Goal: Task Accomplishment & Management: Manage account settings

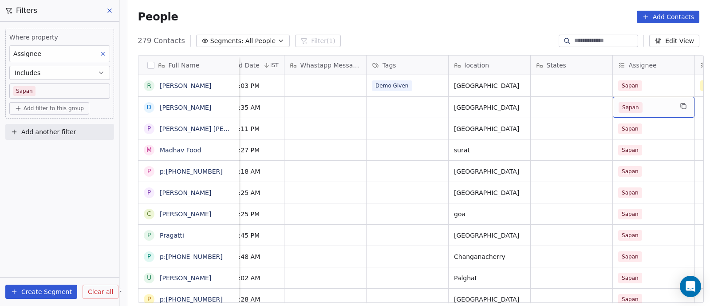
scroll to position [0, 612]
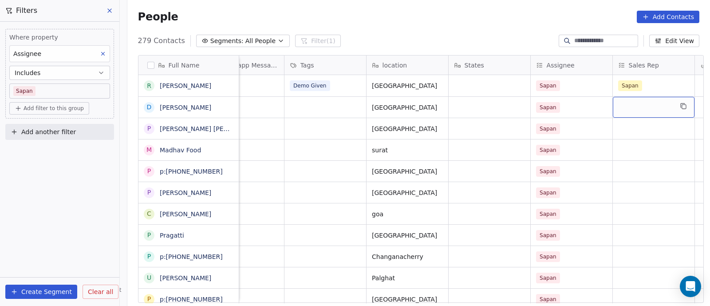
click at [670, 107] on div "grid" at bounding box center [654, 107] width 82 height 21
click at [682, 107] on icon "grid" at bounding box center [683, 106] width 7 height 7
click at [653, 104] on div "grid" at bounding box center [654, 107] width 82 height 21
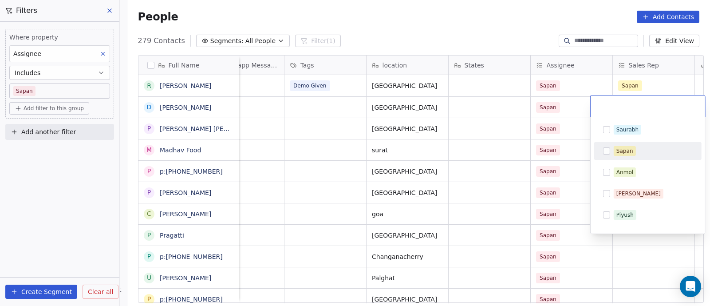
click at [624, 149] on div "Sapan" at bounding box center [625, 151] width 17 height 8
click at [634, 254] on html "On2Cook India Pvt. Ltd. Contacts People Marketing Workflows Campaigns Sales Pip…" at bounding box center [355, 153] width 710 height 306
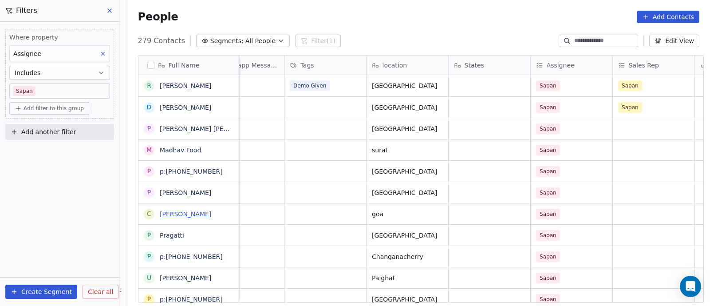
drag, startPoint x: 39, startPoint y: 237, endPoint x: 178, endPoint y: 211, distance: 141.3
click at [172, 213] on div "Filters Where property Assignee Includes [PERSON_NAME] Add filter to this group…" at bounding box center [418, 153] width 583 height 306
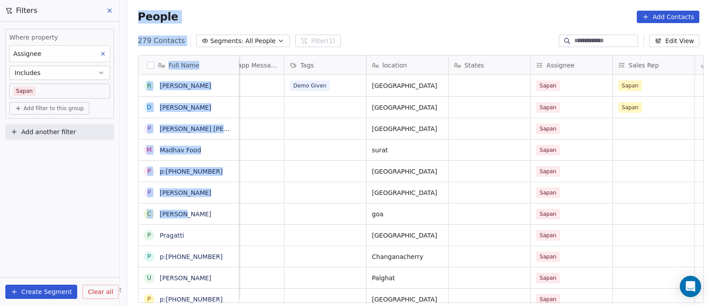
click at [437, 24] on div "People Add Contacts" at bounding box center [418, 17] width 583 height 34
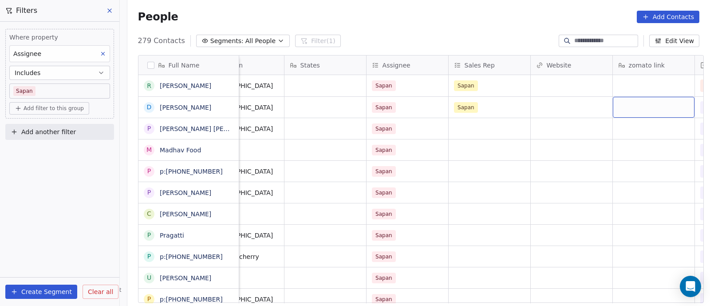
scroll to position [0, 858]
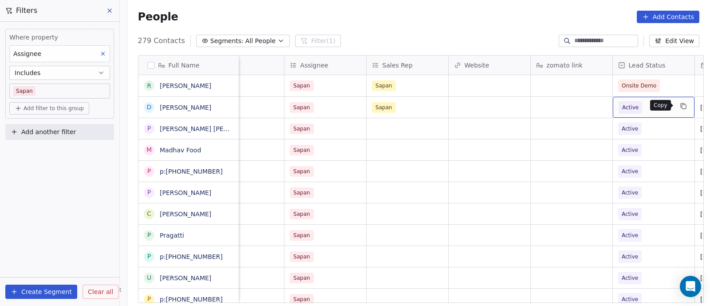
click at [680, 107] on icon "grid" at bounding box center [683, 106] width 7 height 7
click at [655, 111] on span "Active" at bounding box center [646, 107] width 54 height 12
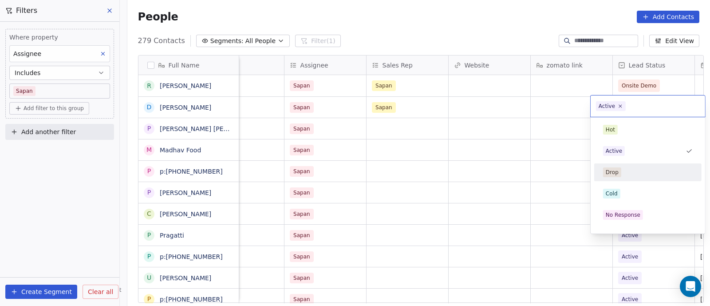
click at [624, 170] on div "Drop" at bounding box center [648, 172] width 90 height 10
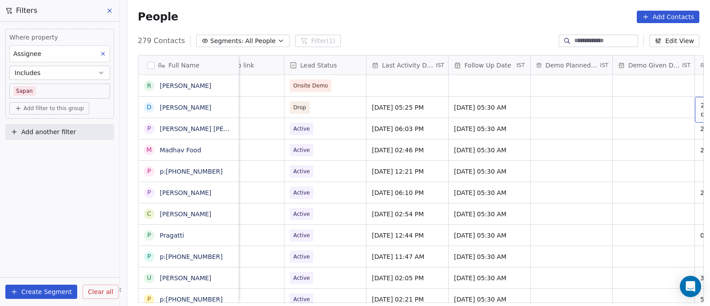
scroll to position [0, 1269]
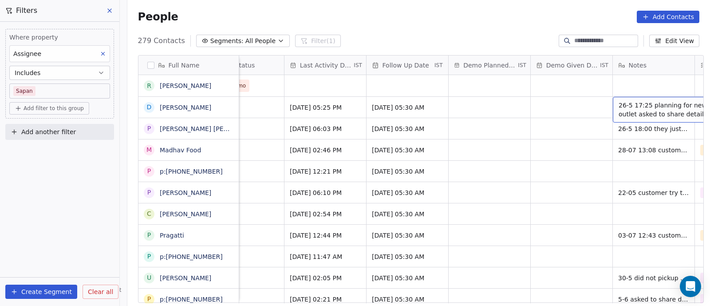
click at [678, 113] on span "26-5 17:25 planning for new outlet asked to share details" at bounding box center [672, 110] width 106 height 18
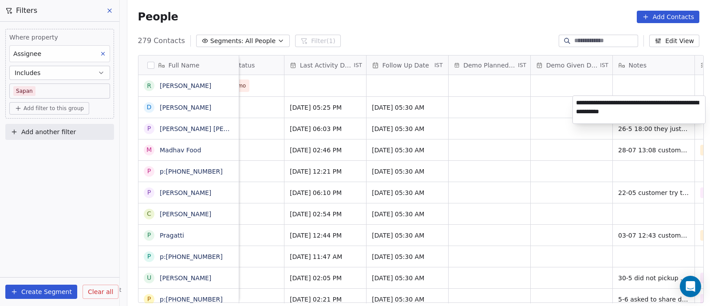
click at [620, 110] on textarea "**********" at bounding box center [639, 110] width 132 height 28
click at [642, 111] on textarea "**********" at bounding box center [639, 110] width 132 height 28
click at [635, 112] on textarea "**********" at bounding box center [639, 110] width 132 height 28
click at [653, 111] on textarea "**********" at bounding box center [639, 111] width 132 height 30
type textarea "**********"
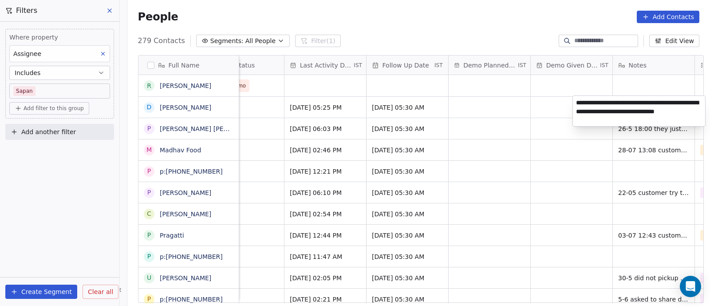
click at [535, 107] on html "On2Cook India Pvt. Ltd. Contacts People Marketing Workflows Campaigns Sales Pip…" at bounding box center [355, 153] width 710 height 306
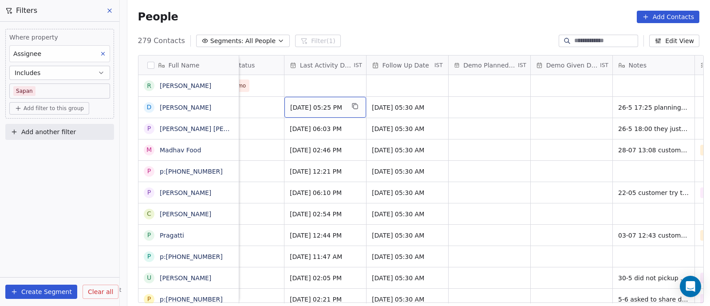
click at [305, 105] on span "[DATE] 05:25 PM" at bounding box center [317, 107] width 54 height 9
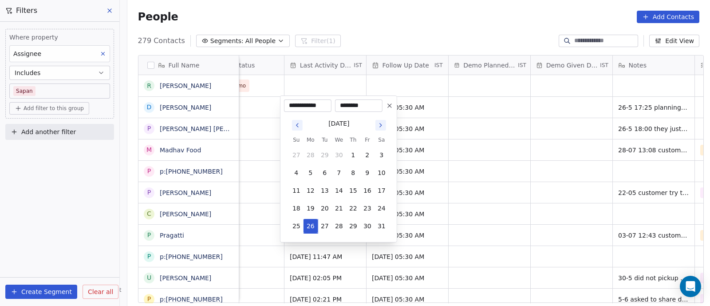
click at [381, 127] on icon "Go to next month" at bounding box center [380, 125] width 7 height 7
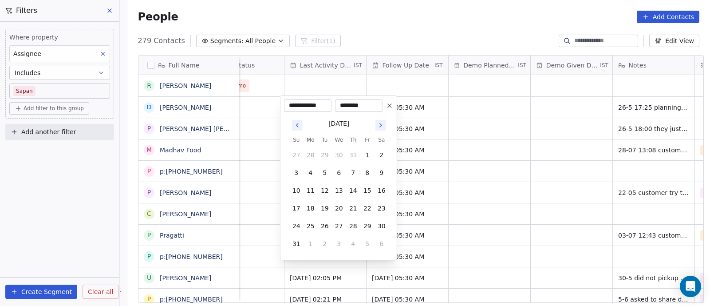
click at [381, 127] on icon "Go to next month" at bounding box center [380, 125] width 7 height 7
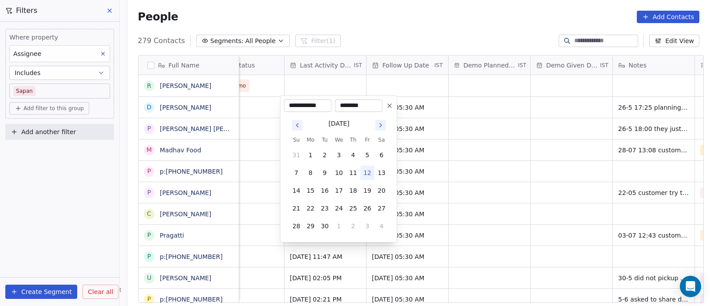
click at [366, 170] on button "12" at bounding box center [368, 173] width 14 height 14
type input "**********"
click at [511, 144] on html "On2Cook India Pvt. Ltd. Contacts People Marketing Workflows Campaigns Sales Pip…" at bounding box center [355, 153] width 710 height 306
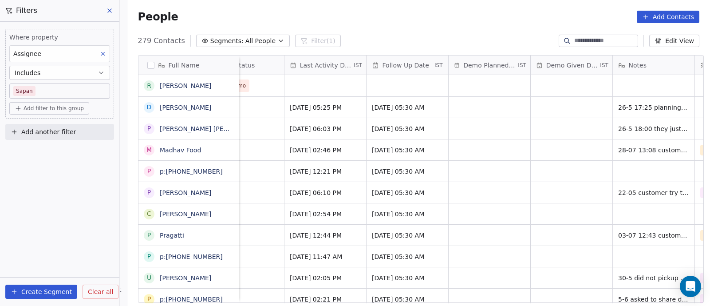
scroll to position [0, 1372]
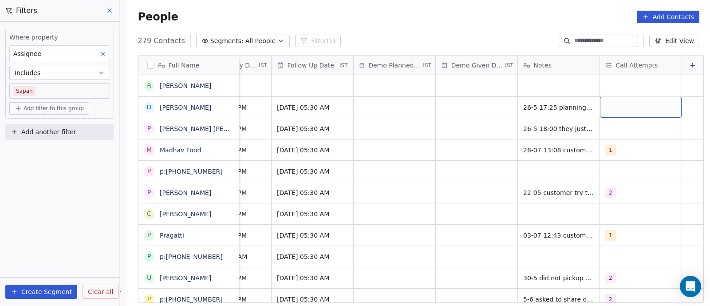
click at [612, 108] on div "grid" at bounding box center [641, 107] width 82 height 21
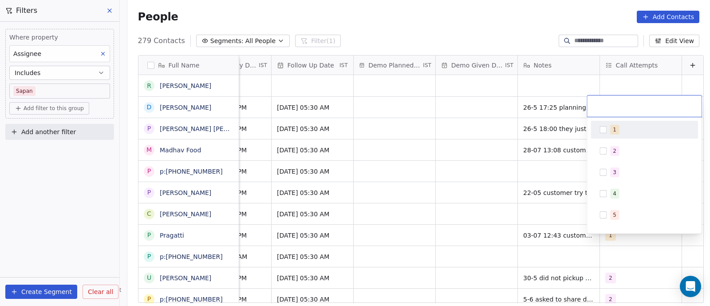
click at [603, 127] on button "Suggestions" at bounding box center [603, 129] width 7 height 7
click at [486, 123] on html "On2Cook India Pvt. Ltd. Contacts People Marketing Workflows Campaigns Sales Pip…" at bounding box center [355, 153] width 710 height 306
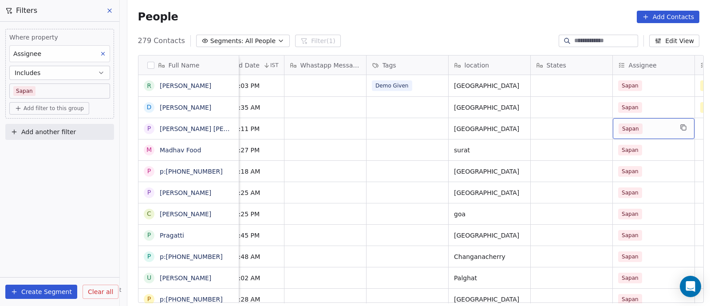
scroll to position [0, 612]
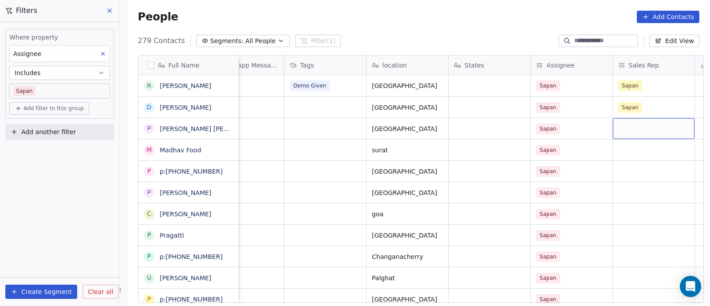
click at [655, 128] on div "grid" at bounding box center [654, 128] width 82 height 21
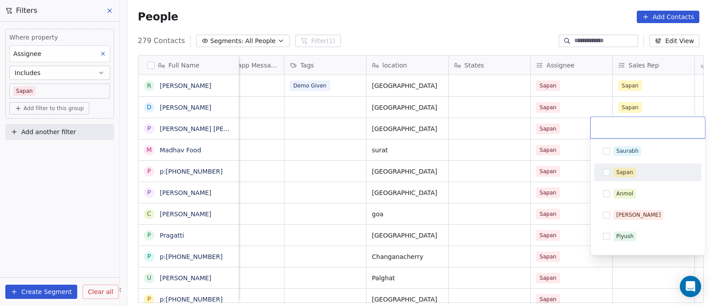
click at [606, 172] on button "Suggestions" at bounding box center [606, 172] width 7 height 7
click at [575, 153] on html "On2Cook India Pvt. Ltd. Contacts People Marketing Workflows Campaigns Sales Pip…" at bounding box center [355, 153] width 710 height 306
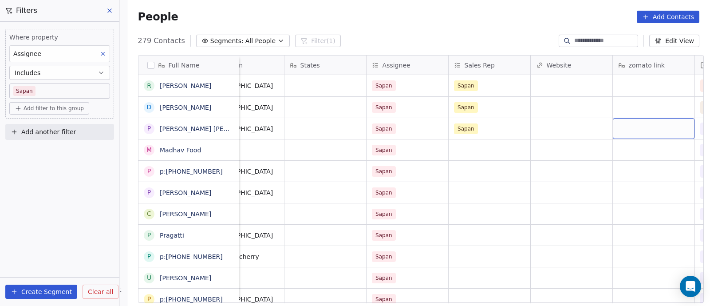
scroll to position [0, 858]
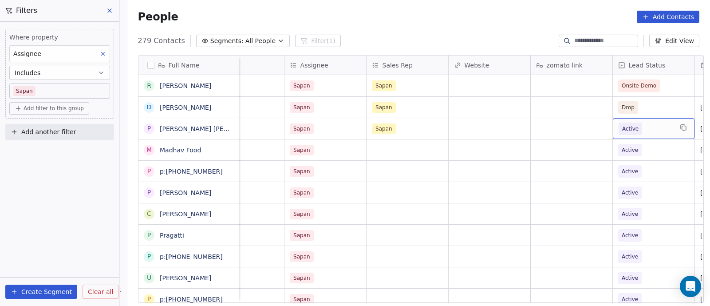
click at [658, 127] on span "Active" at bounding box center [646, 129] width 54 height 12
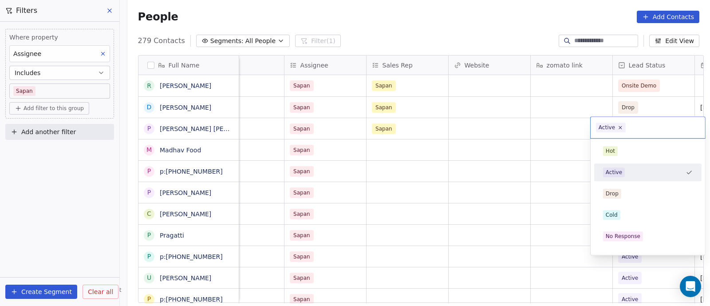
click at [568, 135] on html "On2Cook India Pvt. Ltd. Contacts People Marketing Workflows Campaigns Sales Pip…" at bounding box center [355, 153] width 710 height 306
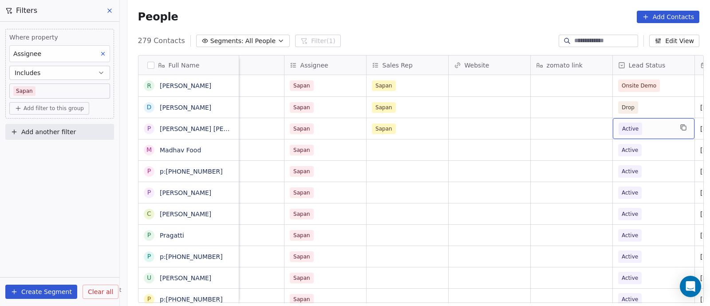
scroll to position [0, 940]
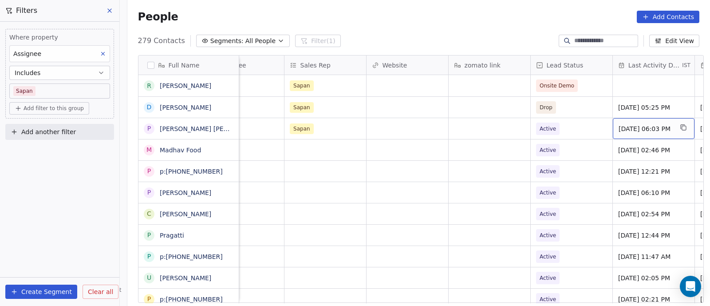
click at [652, 129] on span "[DATE] 06:03 PM" at bounding box center [646, 128] width 54 height 9
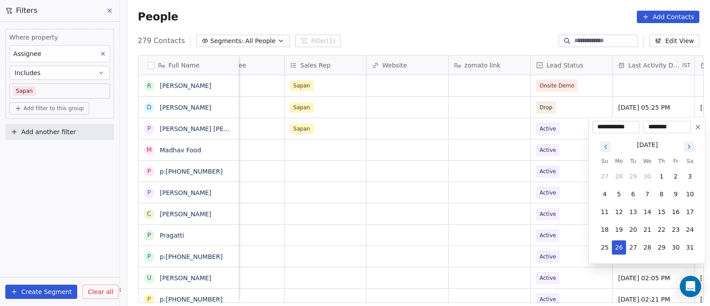
click at [693, 148] on button "Go to next month" at bounding box center [689, 146] width 11 height 11
click at [692, 148] on icon "Go to next month" at bounding box center [689, 146] width 7 height 7
click at [677, 196] on button "12" at bounding box center [676, 194] width 14 height 14
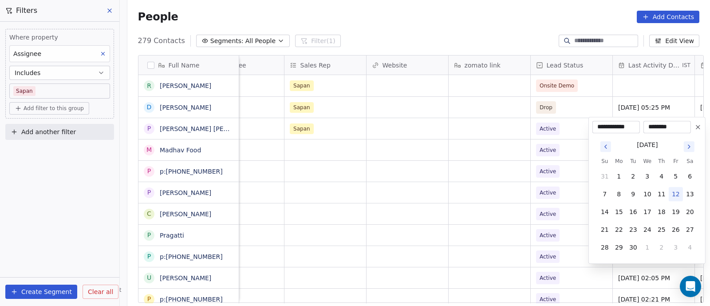
type input "**********"
click at [579, 192] on html "On2Cook India Pvt. Ltd. Contacts People Marketing Workflows Campaigns Sales Pip…" at bounding box center [355, 153] width 710 height 306
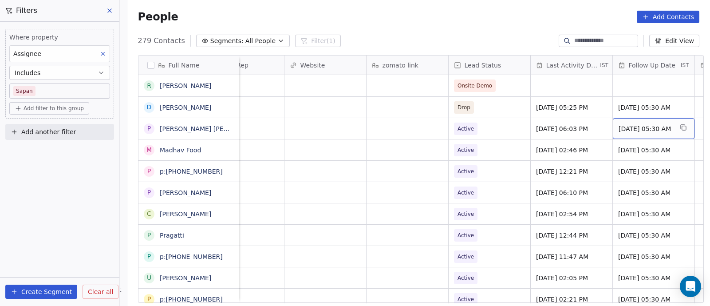
scroll to position [0, 1105]
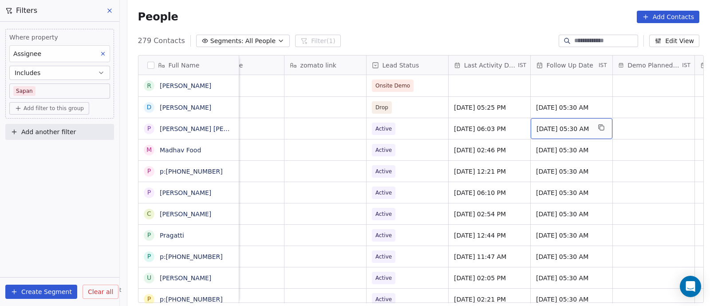
click at [554, 133] on div "[DATE] 05:30 AM" at bounding box center [572, 128] width 82 height 21
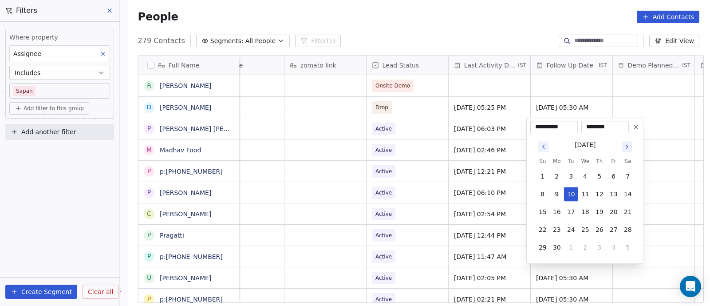
click at [627, 146] on icon "Go to next month" at bounding box center [628, 147] width 2 height 4
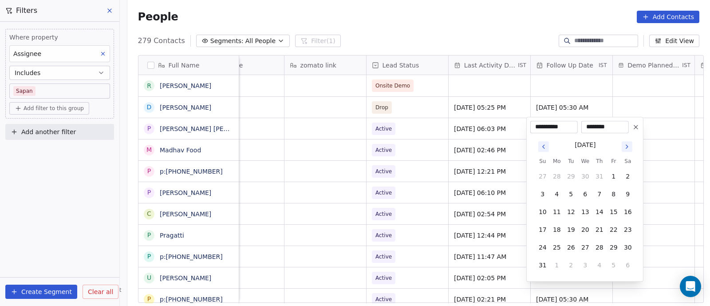
click at [627, 146] on icon "Go to next month" at bounding box center [628, 147] width 2 height 4
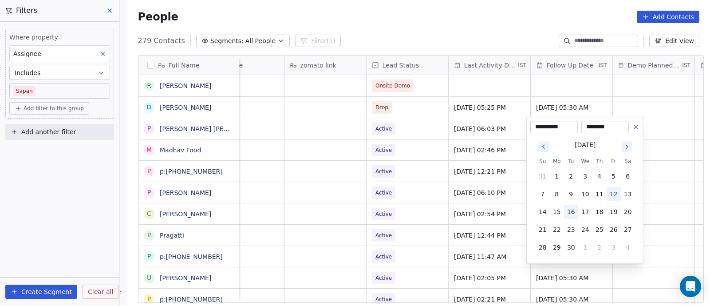
click at [573, 215] on button "16" at bounding box center [571, 212] width 14 height 14
type input "**********"
click at [655, 196] on html "On2Cook India Pvt. Ltd. Contacts People Marketing Workflows Campaigns Sales Pip…" at bounding box center [355, 153] width 710 height 306
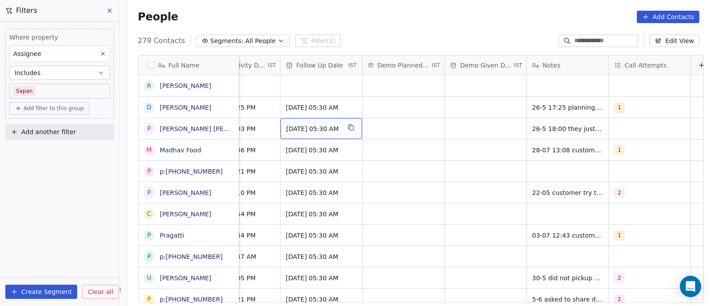
scroll to position [0, 1356]
click at [654, 127] on div "grid" at bounding box center [649, 128] width 82 height 21
click at [655, 127] on div "grid" at bounding box center [649, 128] width 82 height 21
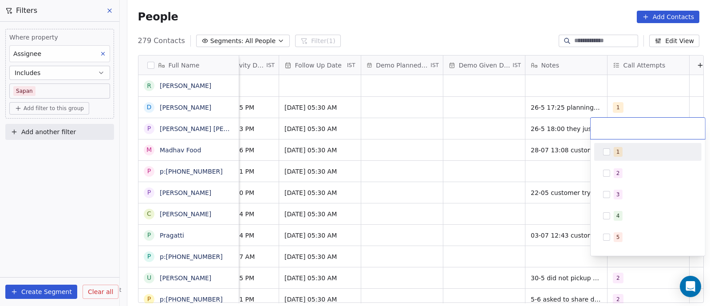
click at [611, 152] on div "1" at bounding box center [648, 152] width 100 height 14
click at [478, 130] on html "On2Cook India Pvt. Ltd. Contacts People Marketing Workflows Campaigns Sales Pip…" at bounding box center [355, 153] width 710 height 306
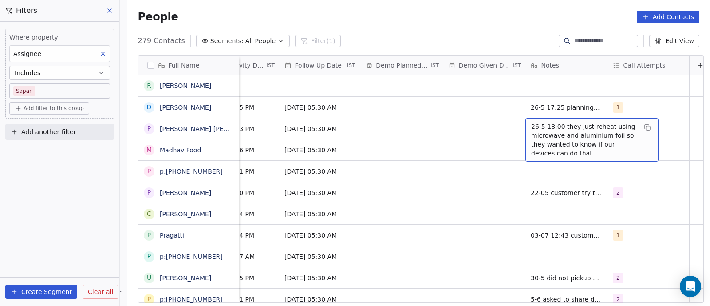
click at [531, 126] on span "26-5 18:00 they just reheat using microwave and aluminium foil so they wanted t…" at bounding box center [584, 140] width 106 height 36
click at [531, 125] on span "26-5 18:00 they just reheat using microwave and aluminium foil so they wanted t…" at bounding box center [584, 140] width 106 height 36
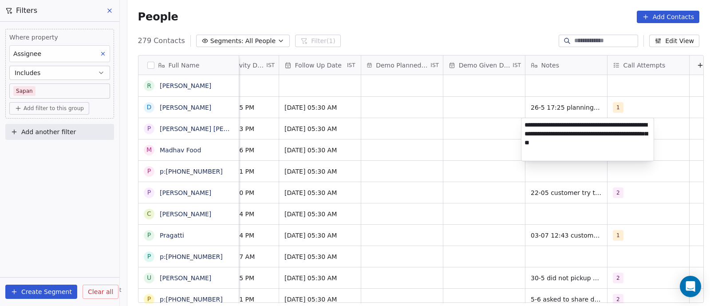
click at [527, 125] on textarea "**********" at bounding box center [588, 139] width 132 height 43
click at [524, 125] on textarea "**********" at bounding box center [588, 139] width 132 height 43
type textarea "**********"
click at [480, 151] on html "On2Cook India Pvt. Ltd. Contacts People Marketing Workflows Campaigns Sales Pip…" at bounding box center [355, 153] width 710 height 306
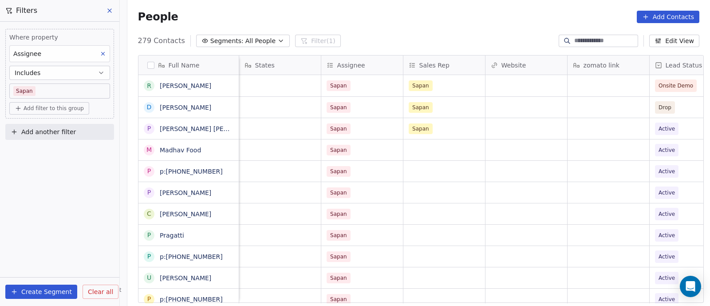
scroll to position [0, 798]
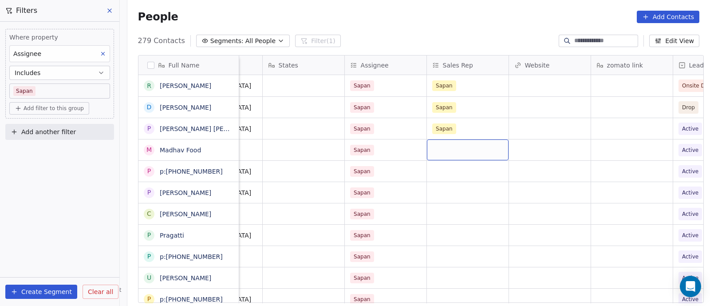
click at [461, 153] on div "grid" at bounding box center [468, 149] width 82 height 21
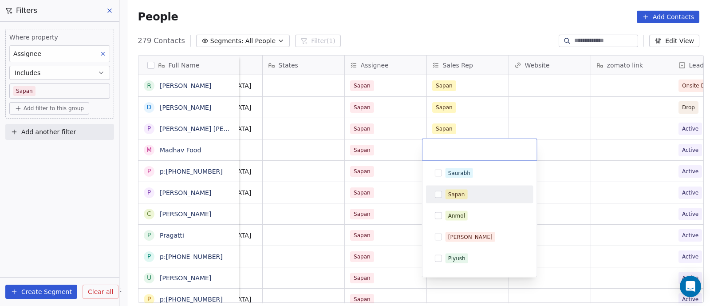
click at [440, 196] on button "Suggestions" at bounding box center [438, 194] width 7 height 7
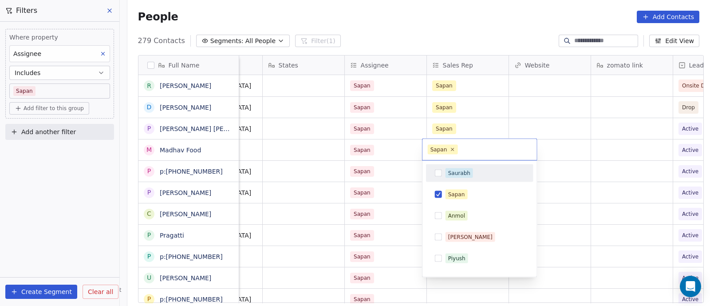
click at [500, 152] on input "text" at bounding box center [496, 150] width 72 height 10
click at [377, 189] on html "On2Cook India Pvt. Ltd. Contacts People Marketing Workflows Campaigns Sales Pip…" at bounding box center [355, 153] width 710 height 306
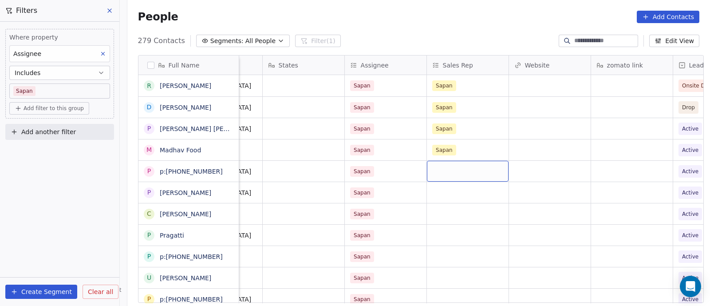
click at [448, 174] on div "grid" at bounding box center [468, 171] width 82 height 21
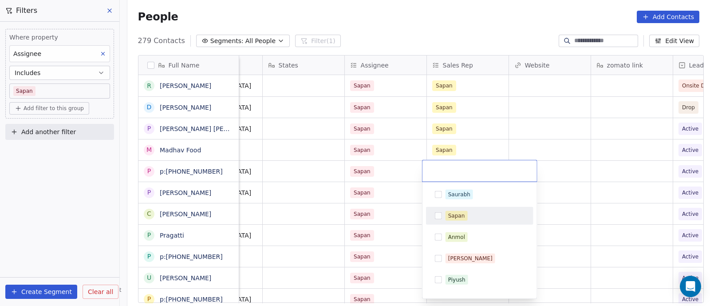
click at [440, 216] on button "Suggestions" at bounding box center [438, 215] width 7 height 7
click at [592, 165] on html "On2Cook India Pvt. Ltd. Contacts People Marketing Workflows Campaigns Sales Pip…" at bounding box center [355, 153] width 710 height 306
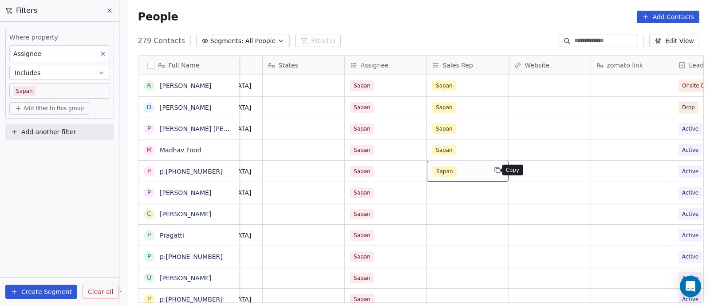
click at [494, 171] on icon "grid" at bounding box center [497, 170] width 7 height 7
click at [440, 190] on div "grid" at bounding box center [468, 192] width 82 height 21
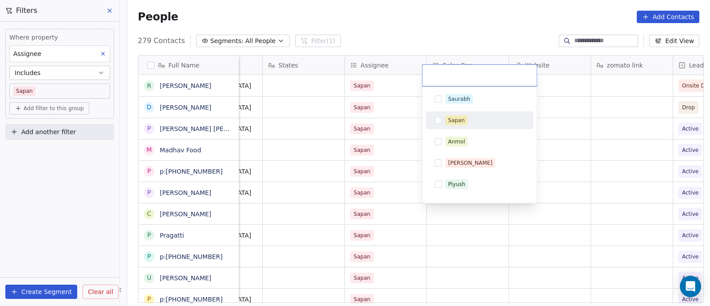
click at [441, 122] on button "Suggestions" at bounding box center [438, 120] width 7 height 7
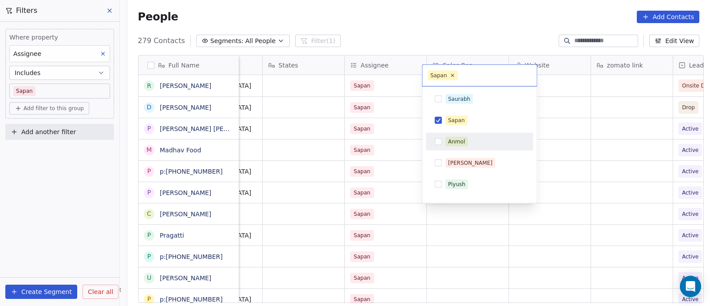
click at [393, 193] on html "On2Cook India Pvt. Ltd. Contacts People Marketing Workflows Campaigns Sales Pip…" at bounding box center [355, 153] width 710 height 306
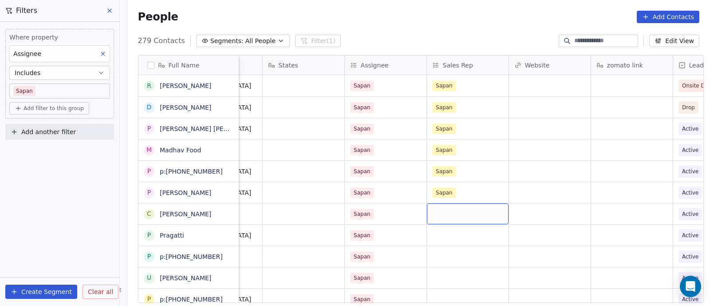
click at [441, 215] on div "grid" at bounding box center [468, 213] width 82 height 21
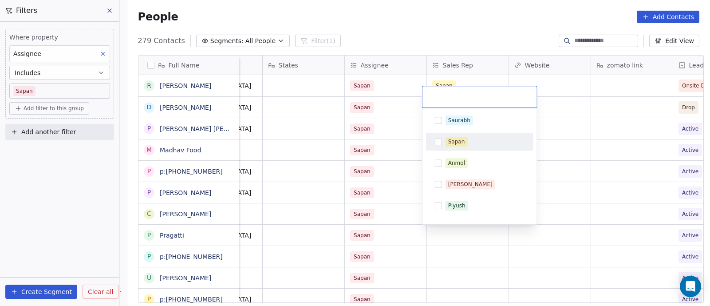
click at [438, 142] on button "Suggestions" at bounding box center [438, 141] width 7 height 7
click at [397, 175] on html "On2Cook India Pvt. Ltd. Contacts People Marketing Workflows Campaigns Sales Pip…" at bounding box center [355, 153] width 710 height 306
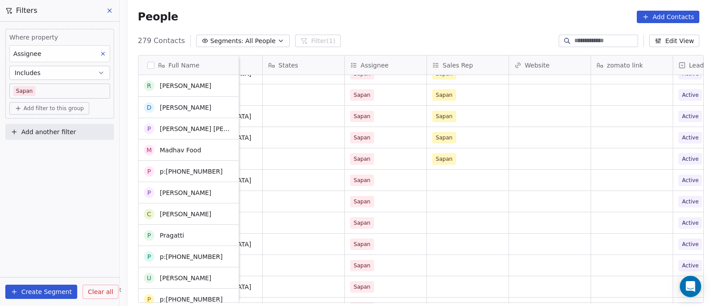
scroll to position [55, 0]
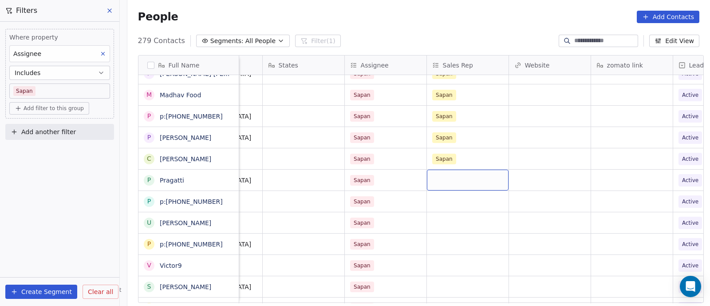
click at [446, 182] on div "grid" at bounding box center [468, 180] width 82 height 21
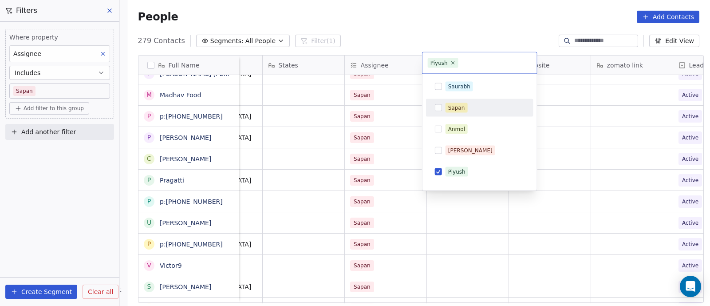
click at [439, 110] on button "Suggestions" at bounding box center [438, 107] width 7 height 7
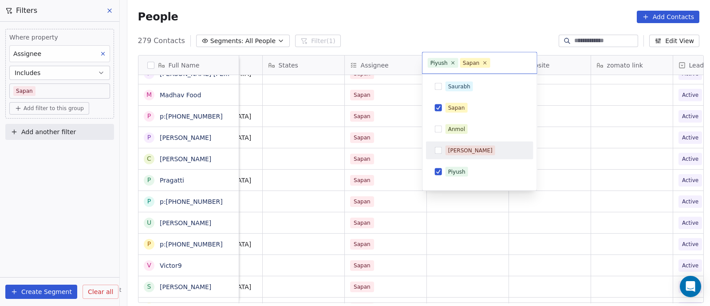
click at [407, 196] on html "On2Cook India Pvt. Ltd. Contacts People Marketing Workflows Campaigns Sales Pip…" at bounding box center [355, 153] width 710 height 306
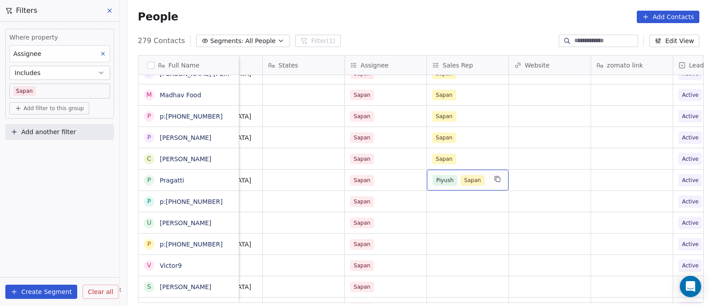
click at [441, 181] on span "Piyush" at bounding box center [445, 180] width 24 height 11
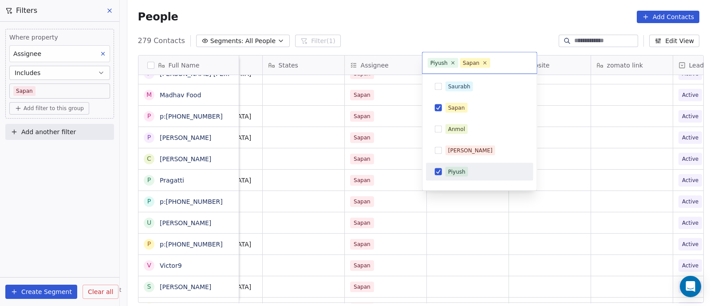
click at [441, 172] on button "Suggestions" at bounding box center [438, 171] width 7 height 7
click at [411, 194] on html "On2Cook India Pvt. Ltd. Contacts People Marketing Workflows Campaigns Sales Pip…" at bounding box center [355, 153] width 710 height 306
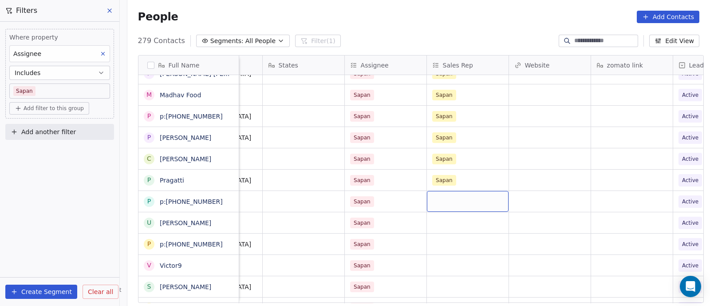
click at [448, 202] on div "grid" at bounding box center [468, 201] width 82 height 21
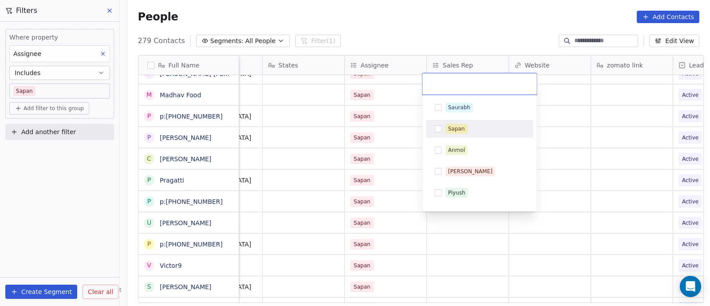
click at [440, 129] on button "Suggestions" at bounding box center [438, 128] width 7 height 7
click at [393, 187] on html "On2Cook India Pvt. Ltd. Contacts People Marketing Workflows Campaigns Sales Pip…" at bounding box center [355, 153] width 710 height 306
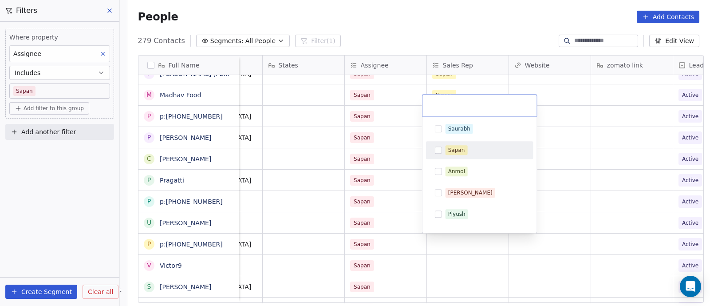
click at [441, 151] on button "Suggestions" at bounding box center [438, 150] width 7 height 7
click at [407, 198] on html "On2Cook India Pvt. Ltd. Contacts People Marketing Workflows Campaigns Sales Pip…" at bounding box center [355, 153] width 710 height 306
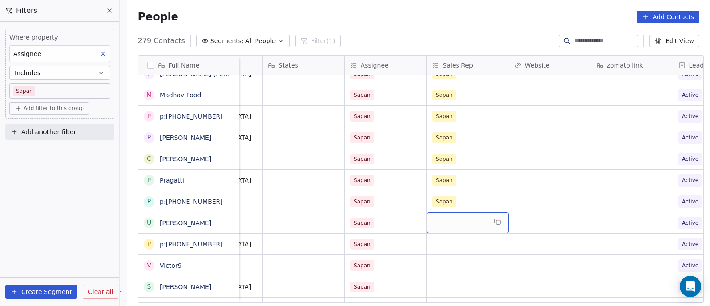
click at [451, 228] on div "grid" at bounding box center [468, 222] width 82 height 21
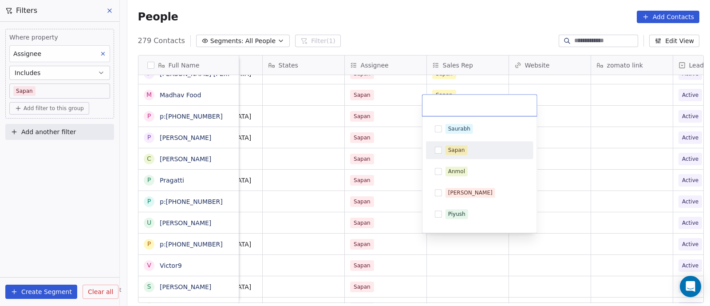
click at [438, 150] on button "Suggestions" at bounding box center [438, 150] width 7 height 7
click at [405, 243] on html "On2Cook India Pvt. Ltd. Contacts People Marketing Workflows Campaigns Sales Pip…" at bounding box center [355, 153] width 710 height 306
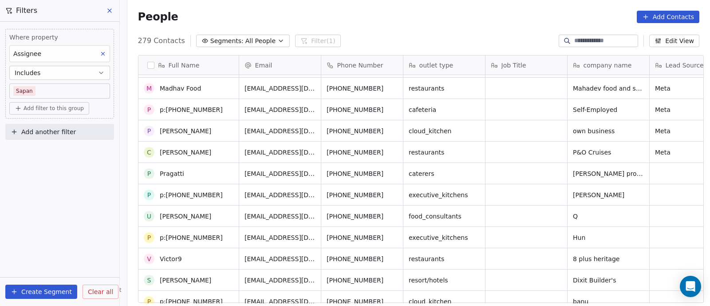
scroll to position [0, 0]
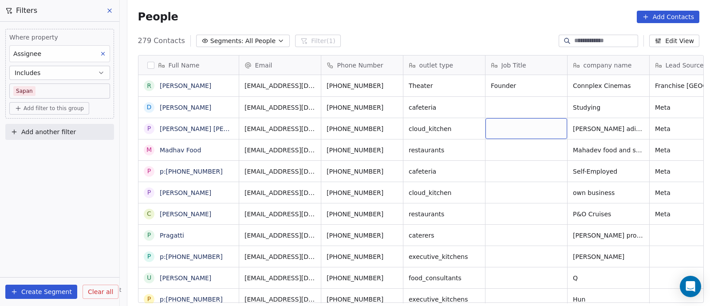
click at [493, 127] on div "grid" at bounding box center [527, 128] width 82 height 21
type textarea "*****"
click at [497, 163] on html "On2Cook India Pvt. Ltd. Contacts People Marketing Workflows Campaigns Sales Pip…" at bounding box center [355, 153] width 710 height 306
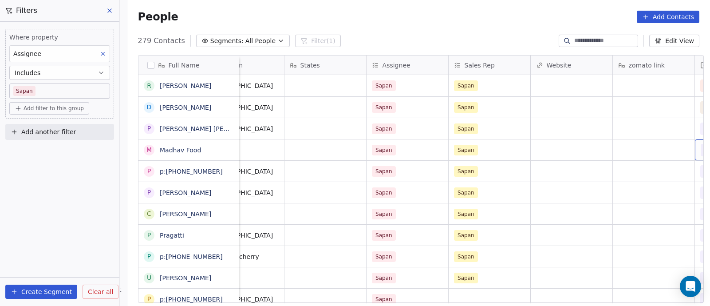
scroll to position [0, 858]
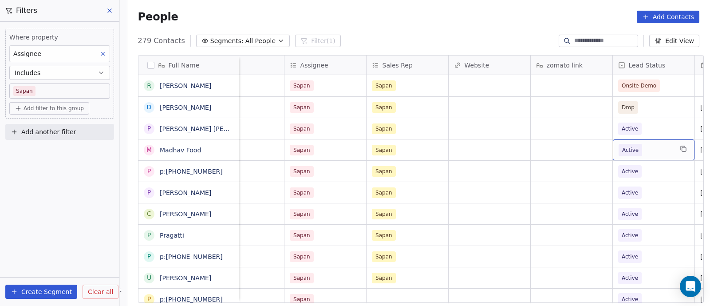
click at [652, 148] on span "Active" at bounding box center [646, 150] width 54 height 12
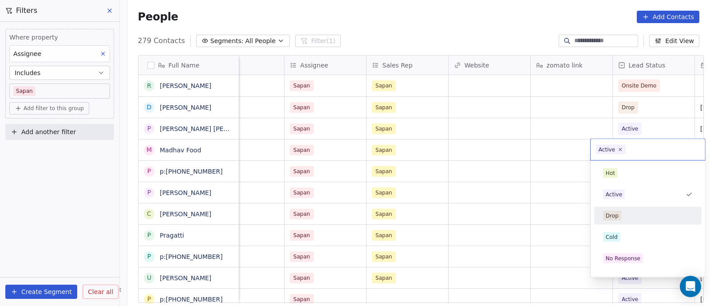
click at [619, 214] on span "Drop" at bounding box center [612, 216] width 18 height 10
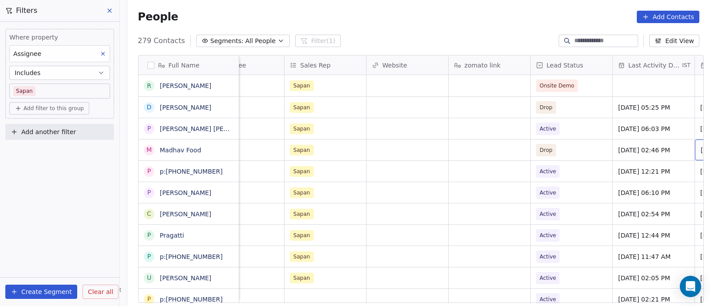
scroll to position [0, 1023]
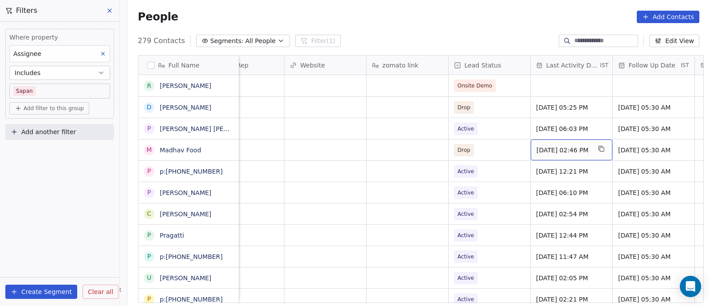
click at [544, 151] on span "[DATE] 02:46 PM" at bounding box center [564, 150] width 54 height 9
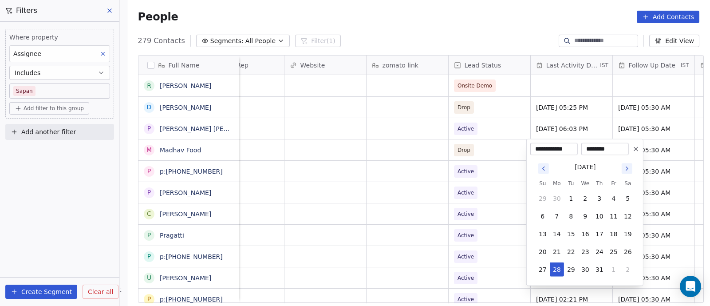
click at [628, 167] on icon "Go to next month" at bounding box center [627, 168] width 7 height 7
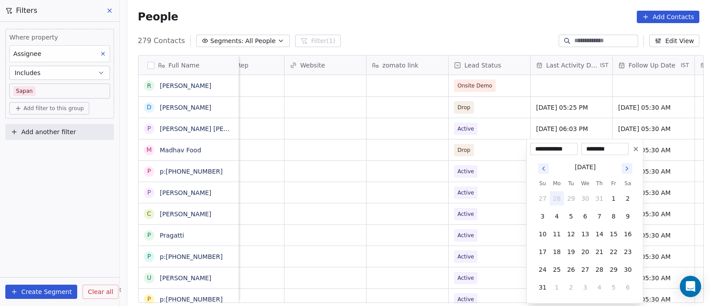
click at [628, 167] on icon "Go to next month" at bounding box center [627, 168] width 7 height 7
click at [614, 217] on button "12" at bounding box center [614, 216] width 14 height 14
type input "**********"
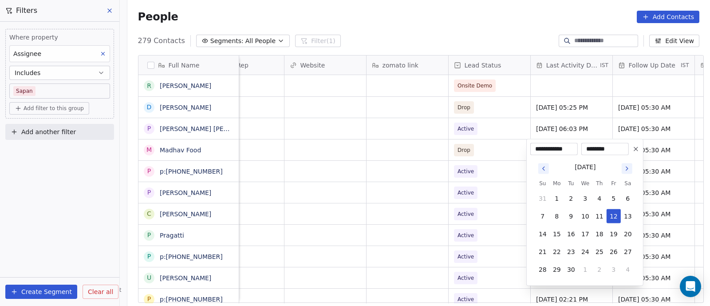
click at [489, 178] on html "On2Cook India Pvt. Ltd. Contacts People Marketing Workflows Campaigns Sales Pip…" at bounding box center [355, 153] width 710 height 306
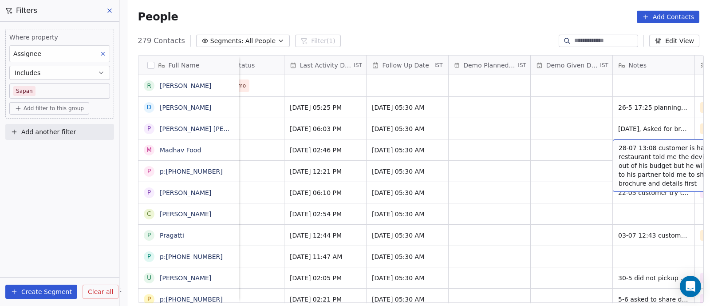
scroll to position [0, 1351]
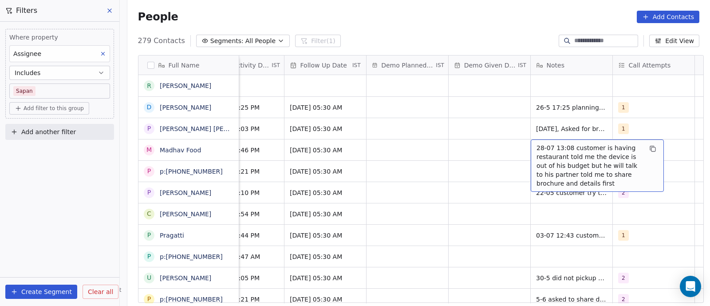
click at [537, 147] on span "28-07 13:08 customer is having restaurant told me the device is out of his budg…" at bounding box center [590, 165] width 106 height 44
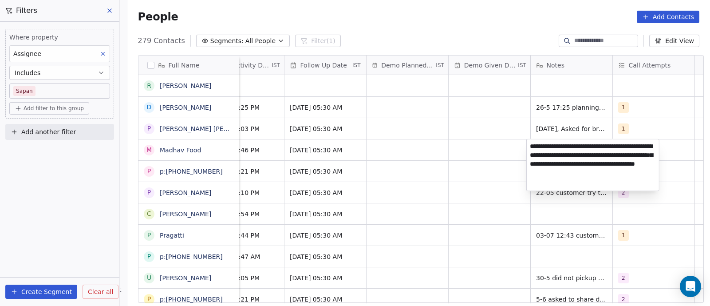
click at [531, 145] on textarea "**********" at bounding box center [593, 165] width 132 height 52
type textarea "**********"
click at [430, 152] on html "On2Cook India Pvt. Ltd. Contacts People Marketing Workflows Campaigns Sales Pip…" at bounding box center [355, 153] width 710 height 306
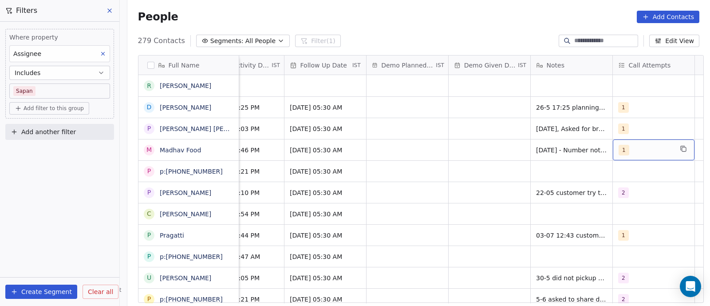
click at [636, 151] on div "1" at bounding box center [646, 150] width 54 height 11
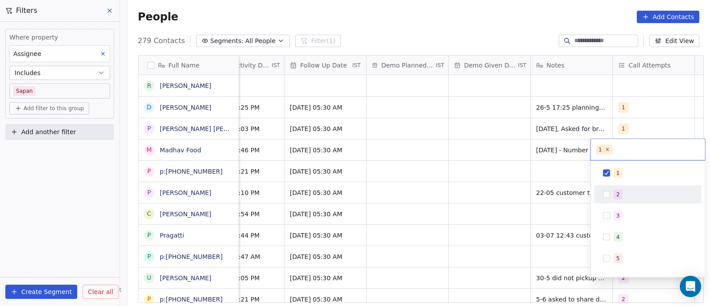
click at [608, 198] on div "2" at bounding box center [648, 194] width 100 height 14
click at [488, 185] on html "On2Cook India Pvt. Ltd. Contacts People Marketing Workflows Campaigns Sales Pip…" at bounding box center [355, 153] width 710 height 306
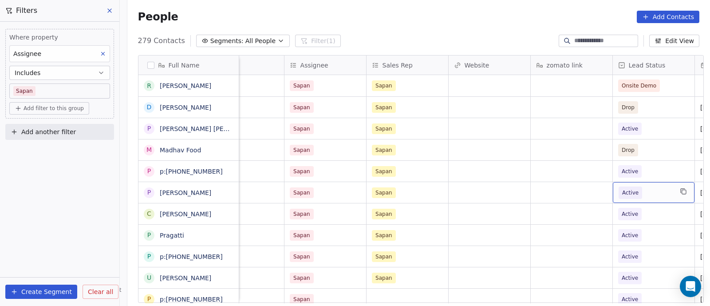
scroll to position [0, 940]
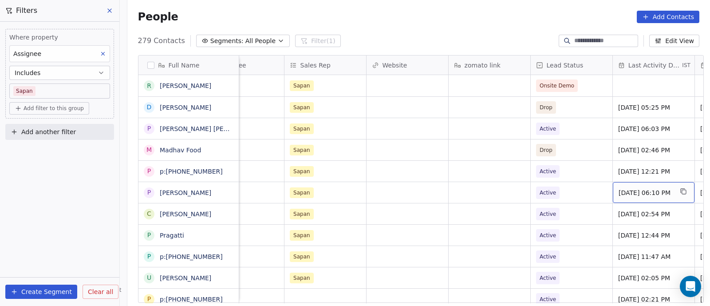
click at [622, 192] on span "[DATE] 06:10 PM" at bounding box center [646, 192] width 54 height 9
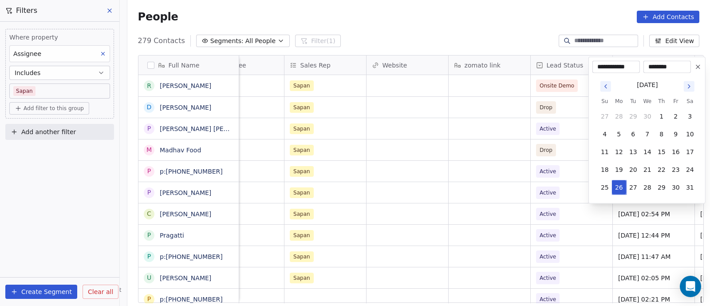
click at [689, 86] on icon "Go to next month" at bounding box center [689, 86] width 7 height 7
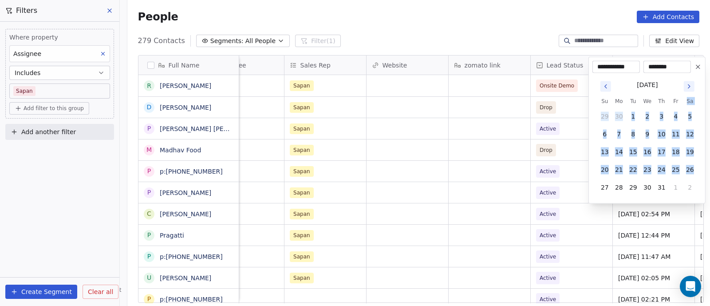
click at [689, 97] on th "Sa" at bounding box center [690, 101] width 14 height 9
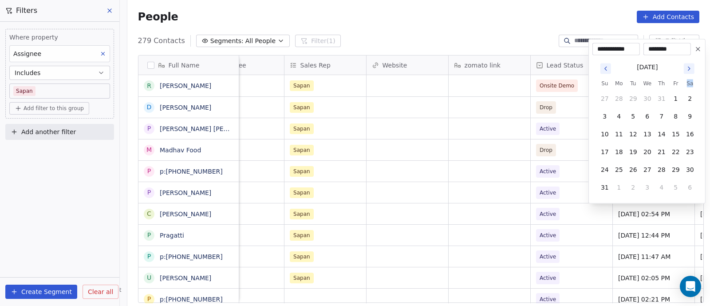
click at [689, 86] on th "Sa" at bounding box center [690, 83] width 14 height 9
click at [690, 71] on icon "Go to next month" at bounding box center [689, 68] width 7 height 7
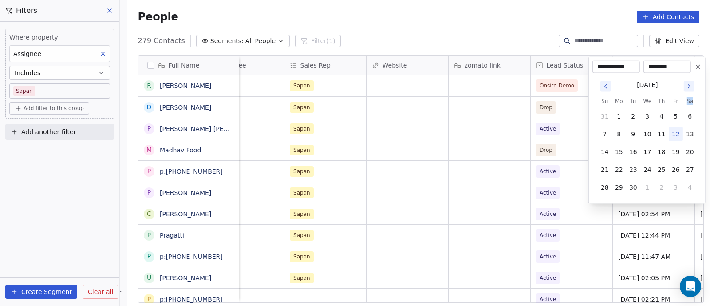
click at [678, 134] on button "12" at bounding box center [676, 134] width 14 height 14
type input "**********"
click at [585, 227] on html "On2Cook India Pvt. Ltd. Contacts People Marketing Workflows Campaigns Sales Pip…" at bounding box center [355, 153] width 710 height 306
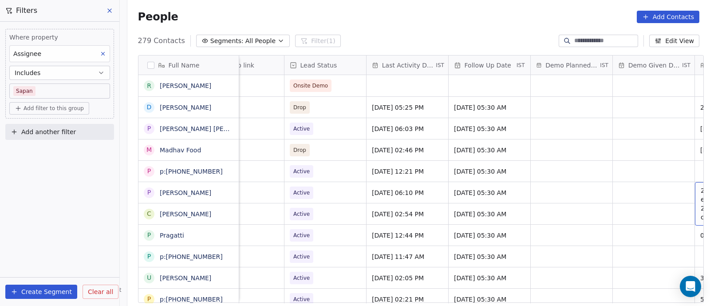
scroll to position [0, 1269]
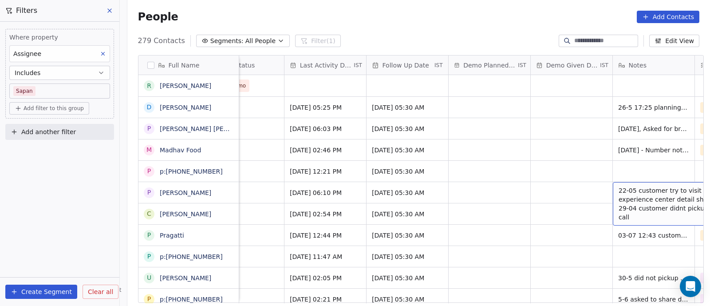
click at [619, 188] on span "22-05 customer try to visit our experience center detail shared 29-04 customer …" at bounding box center [672, 204] width 106 height 36
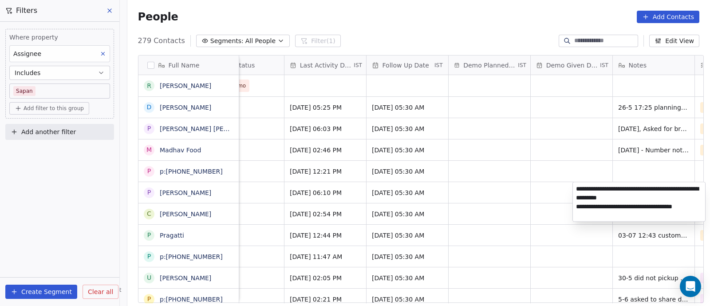
type textarea "**********"
click at [535, 167] on html "On2Cook India Pvt. Ltd. Contacts People Marketing Workflows Campaigns Sales Pip…" at bounding box center [355, 153] width 710 height 306
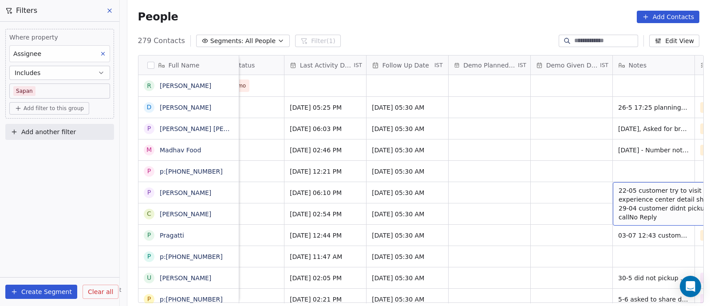
click at [634, 194] on span "22-05 customer try to visit our experience center detail shared 29-04 customer …" at bounding box center [672, 204] width 106 height 36
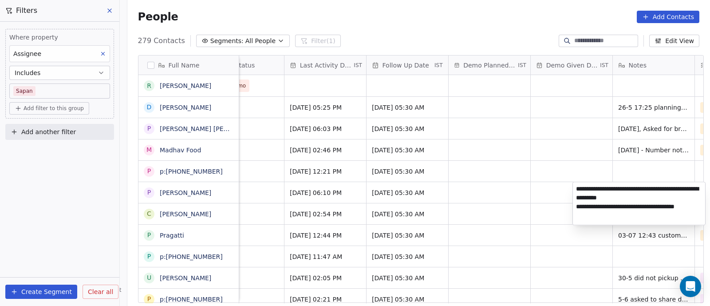
click at [577, 188] on textarea "**********" at bounding box center [639, 203] width 132 height 43
type textarea "**********"
click at [557, 168] on html "On2Cook India Pvt. Ltd. Contacts People Marketing Workflows Campaigns Sales Pip…" at bounding box center [355, 153] width 710 height 306
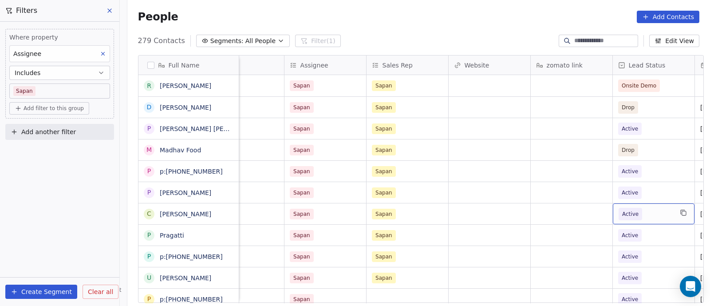
scroll to position [0, 940]
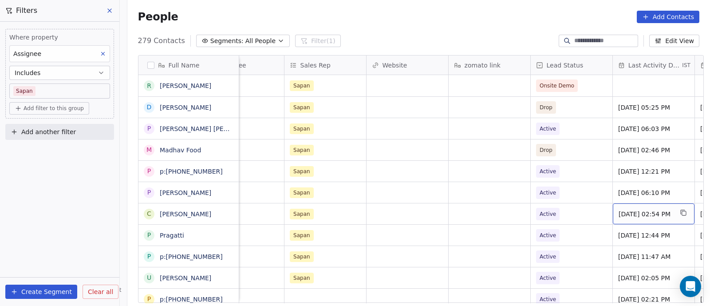
click at [622, 213] on span "[DATE] 02:54 PM" at bounding box center [646, 214] width 54 height 9
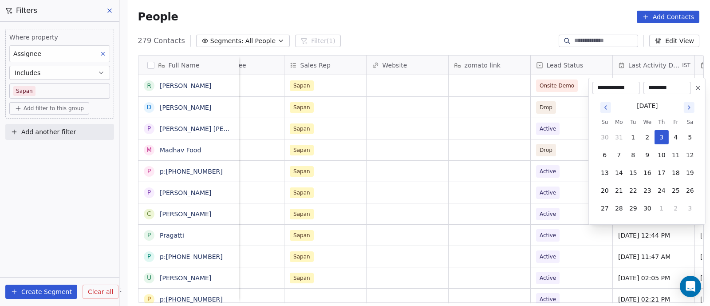
click at [691, 105] on icon "Go to next month" at bounding box center [689, 107] width 7 height 7
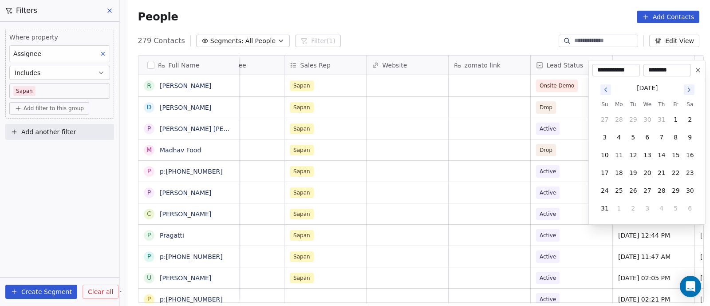
click at [689, 93] on button "Go to next month" at bounding box center [689, 89] width 11 height 11
click at [677, 155] on button "12" at bounding box center [676, 155] width 14 height 14
type input "**********"
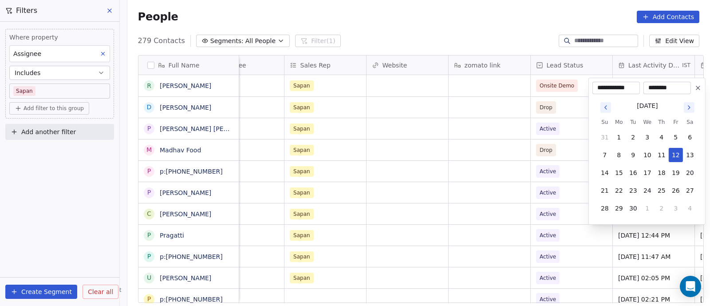
click at [573, 210] on html "On2Cook India Pvt. Ltd. Contacts People Marketing Workflows Campaigns Sales Pip…" at bounding box center [355, 153] width 710 height 306
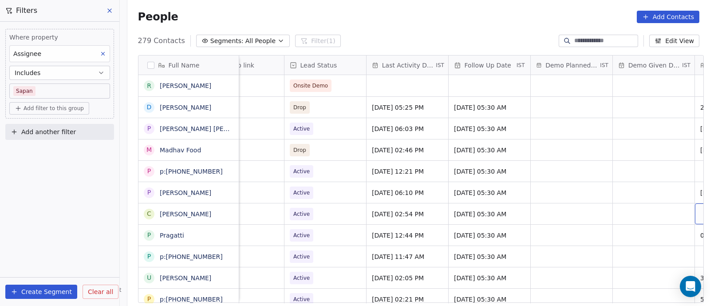
scroll to position [0, 1269]
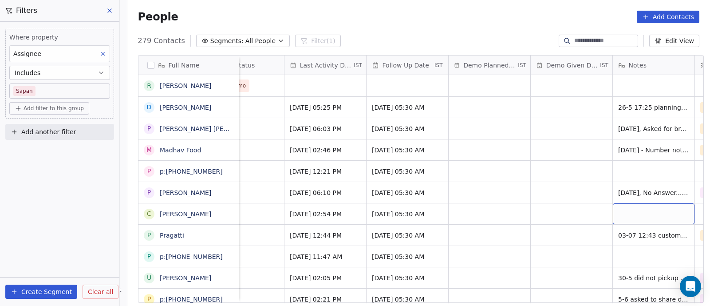
click at [633, 210] on div "grid" at bounding box center [654, 213] width 82 height 21
click at [613, 208] on textarea "**********" at bounding box center [649, 217] width 81 height 28
click at [612, 207] on textarea "**********" at bounding box center [649, 217] width 81 height 28
click at [619, 209] on textarea "**********" at bounding box center [649, 217] width 81 height 28
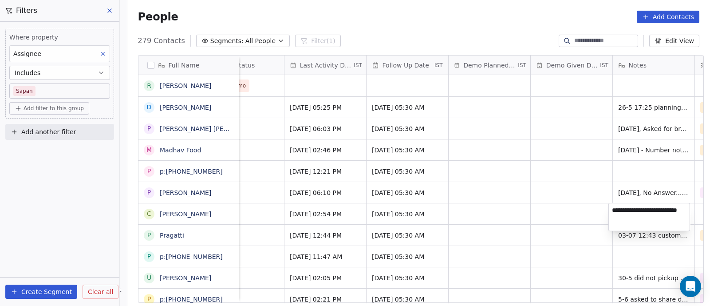
type textarea "**********"
click at [578, 217] on html "On2Cook India Pvt. Ltd. Contacts People Marketing Workflows Campaigns Sales Pip…" at bounding box center [355, 153] width 710 height 306
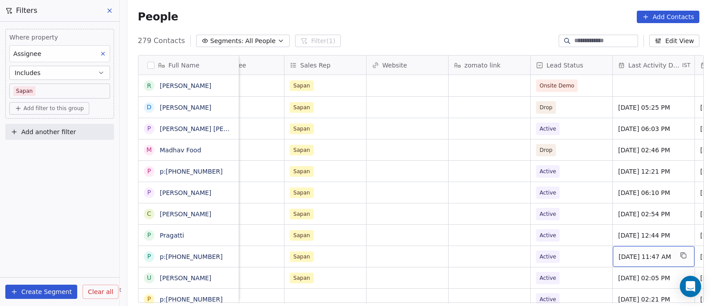
scroll to position [0, 1023]
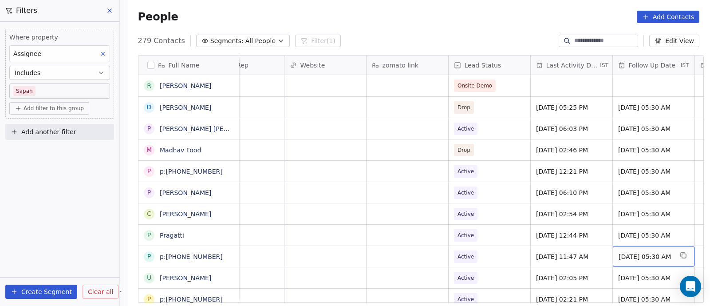
click at [653, 262] on div "[DATE] 05:30 AM" at bounding box center [654, 256] width 82 height 21
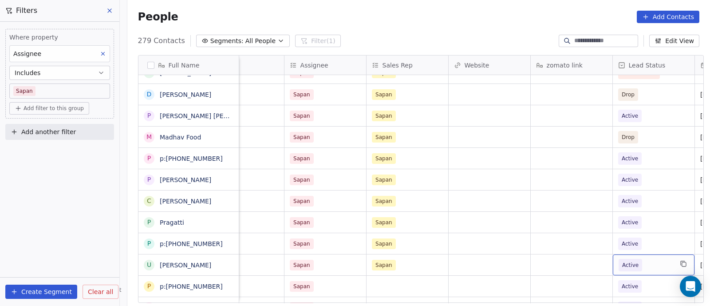
scroll to position [0, 940]
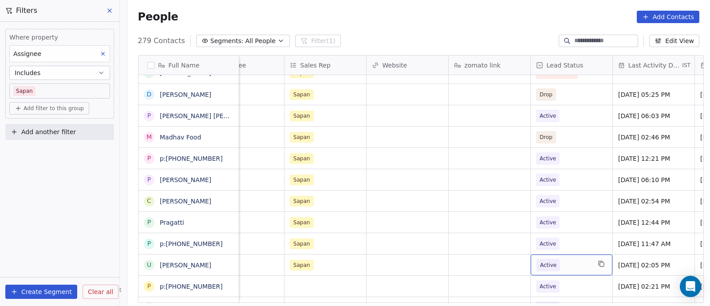
click at [553, 264] on span "Active" at bounding box center [549, 265] width 24 height 12
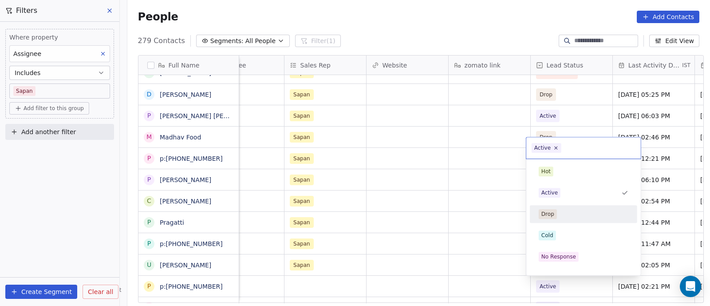
click at [550, 215] on div "Drop" at bounding box center [548, 214] width 13 height 8
click at [492, 267] on html "On2Cook India Pvt. Ltd. Contacts People Marketing Workflows Campaigns Sales Pip…" at bounding box center [355, 153] width 710 height 306
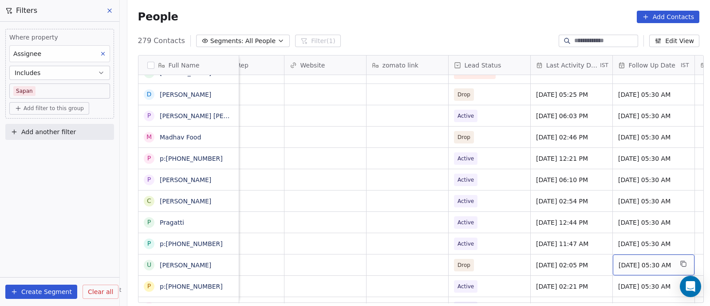
scroll to position [0, 1105]
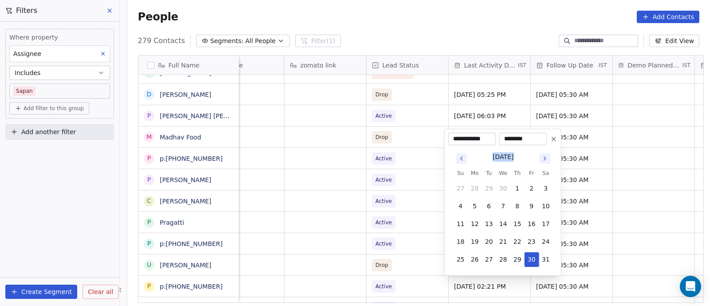
click at [545, 161] on icon "Go to next month" at bounding box center [545, 158] width 7 height 7
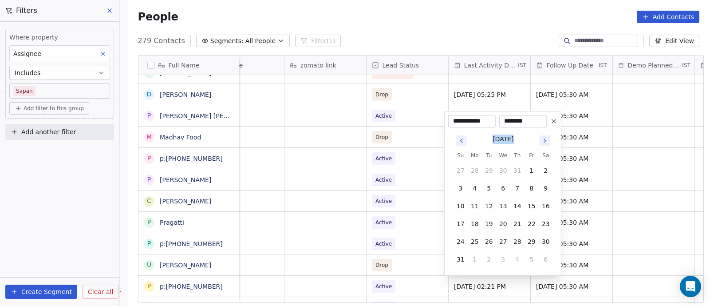
click at [547, 140] on icon "Go to next month" at bounding box center [545, 140] width 7 height 7
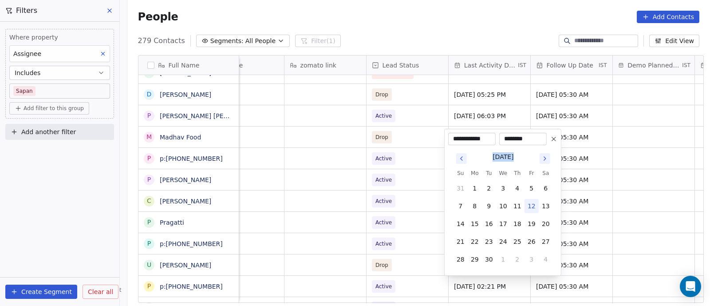
click at [534, 206] on button "12" at bounding box center [532, 206] width 14 height 14
type input "**********"
click at [534, 206] on button "12" at bounding box center [532, 206] width 14 height 14
click at [641, 190] on html "On2Cook India Pvt. Ltd. Contacts People Marketing Workflows Campaigns Sales Pip…" at bounding box center [355, 153] width 710 height 306
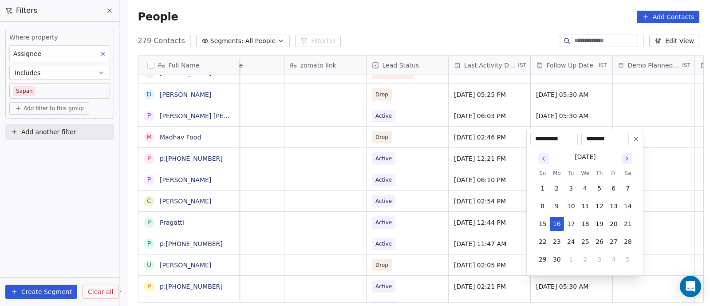
click at [431, 262] on html "On2Cook India Pvt. Ltd. Contacts People Marketing Workflows Campaigns Sales Pip…" at bounding box center [355, 153] width 710 height 306
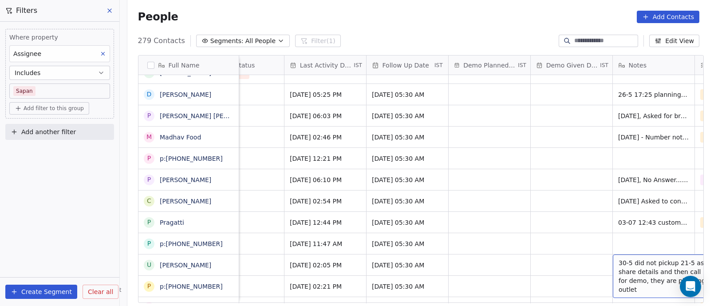
scroll to position [0, 1351]
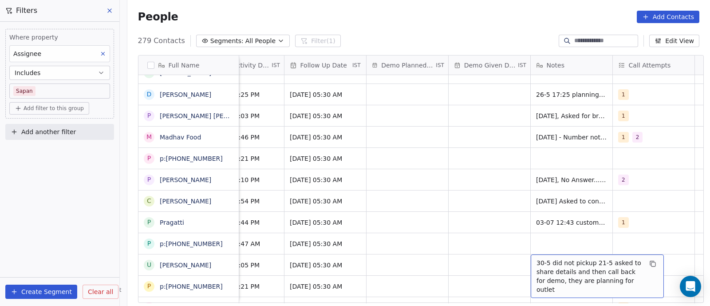
click at [537, 263] on span "30-5 did not pickup 21-5 asked to share details and then call back for demo, th…" at bounding box center [590, 276] width 106 height 36
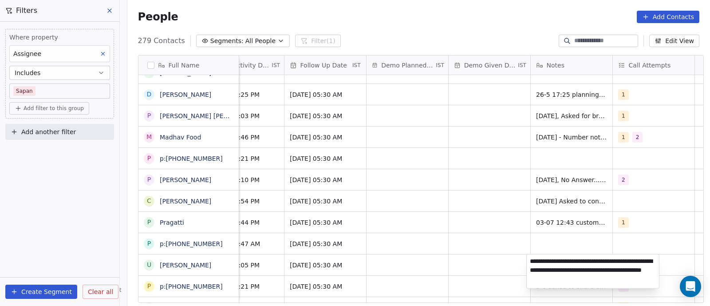
click at [530, 261] on textarea "**********" at bounding box center [593, 271] width 132 height 34
type textarea "**********"
click at [490, 240] on html "On2Cook India Pvt. Ltd. Contacts People Marketing Workflows Campaigns Sales Pip…" at bounding box center [355, 153] width 710 height 306
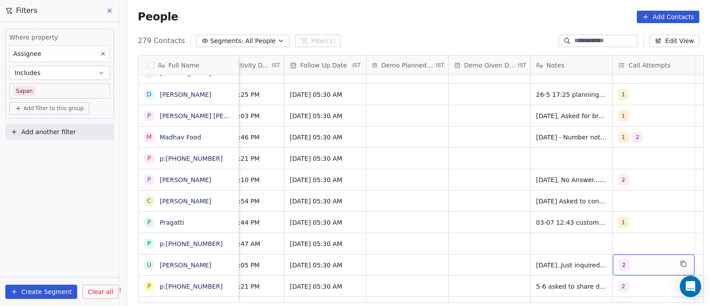
click at [635, 267] on div "2" at bounding box center [646, 265] width 54 height 11
click at [637, 265] on div "2" at bounding box center [646, 265] width 54 height 11
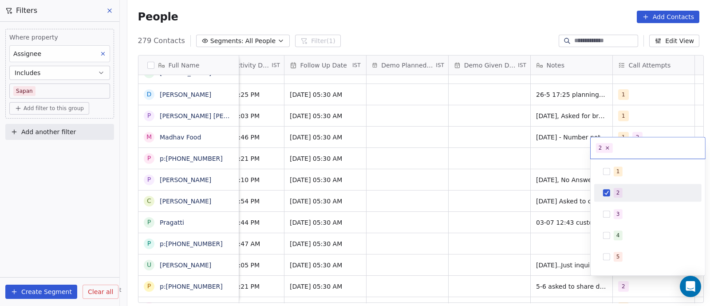
click at [637, 264] on div "5" at bounding box center [648, 257] width 100 height 14
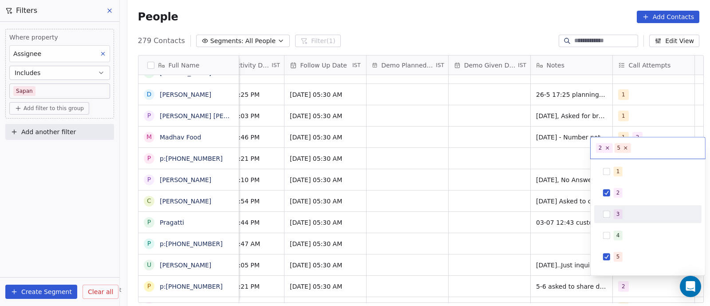
click at [605, 213] on button "Suggestions" at bounding box center [606, 213] width 7 height 7
click at [484, 226] on html "On2Cook India Pvt. Ltd. Contacts People Marketing Workflows Campaigns Sales Pip…" at bounding box center [355, 153] width 710 height 306
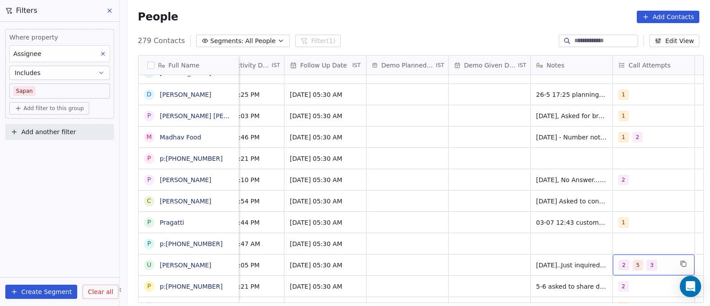
click at [662, 265] on div "2 5 3" at bounding box center [646, 265] width 54 height 11
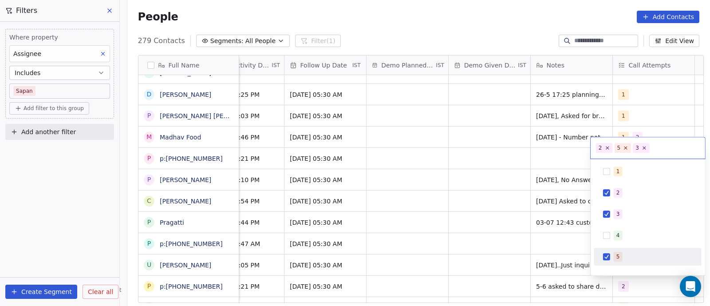
click at [606, 259] on button "Suggestions" at bounding box center [606, 256] width 7 height 7
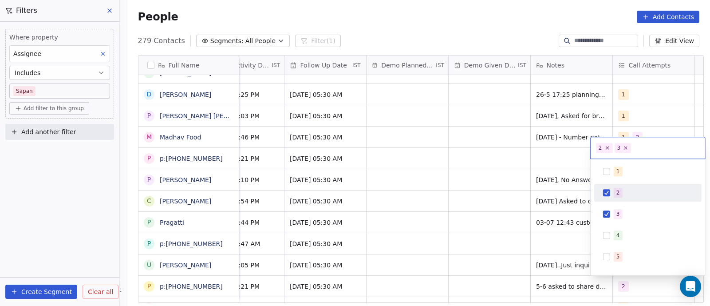
click at [608, 192] on button "Suggestions" at bounding box center [606, 192] width 7 height 7
click at [483, 198] on html "On2Cook India Pvt. Ltd. Contacts People Marketing Workflows Campaigns Sales Pip…" at bounding box center [355, 153] width 710 height 306
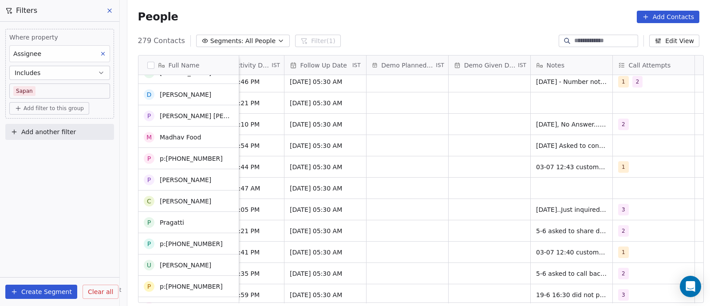
scroll to position [68, 0]
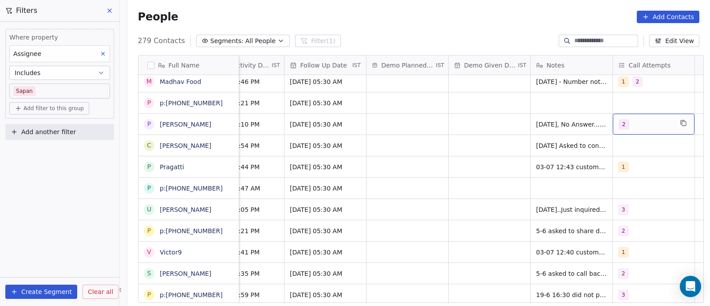
click at [640, 128] on div "2" at bounding box center [646, 124] width 54 height 11
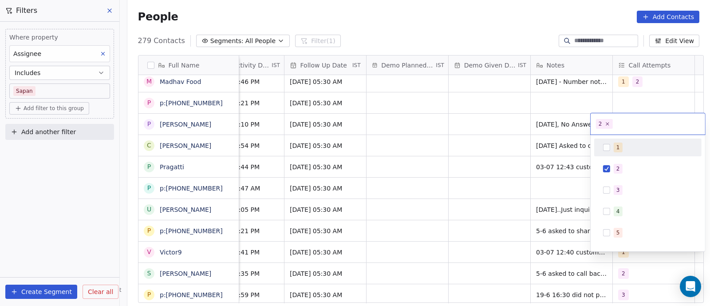
click at [606, 147] on button "Suggestions" at bounding box center [606, 147] width 7 height 7
click at [486, 172] on html "On2Cook India Pvt. Ltd. Contacts People Marketing Workflows Campaigns Sales Pip…" at bounding box center [355, 153] width 710 height 306
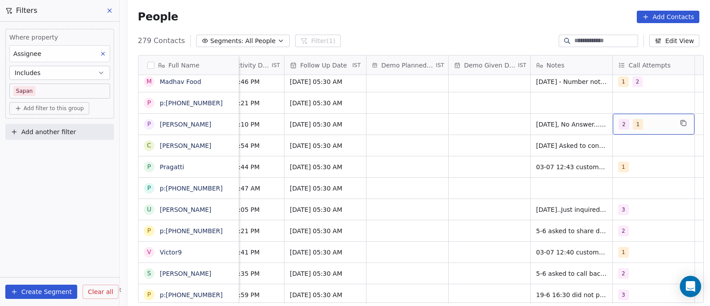
click at [649, 126] on div "2 1" at bounding box center [646, 124] width 54 height 11
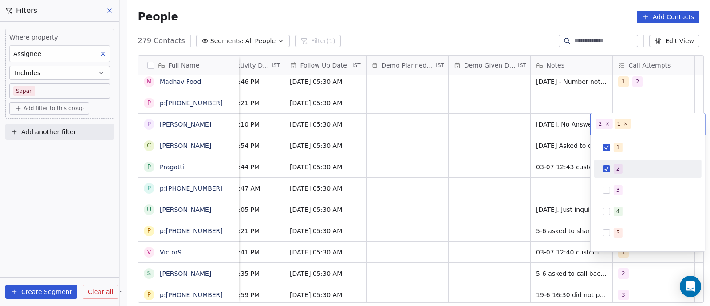
click at [608, 167] on button "Suggestions" at bounding box center [606, 168] width 7 height 7
click at [607, 168] on button "Suggestions" at bounding box center [606, 168] width 7 height 7
click at [483, 185] on html "On2Cook India Pvt. Ltd. Contacts People Marketing Workflows Campaigns Sales Pip…" at bounding box center [355, 153] width 710 height 306
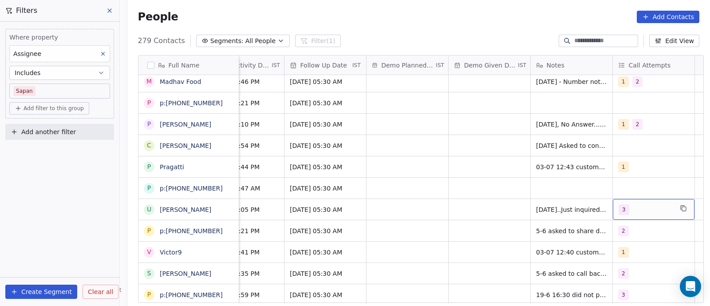
click at [639, 212] on div "3" at bounding box center [646, 209] width 54 height 11
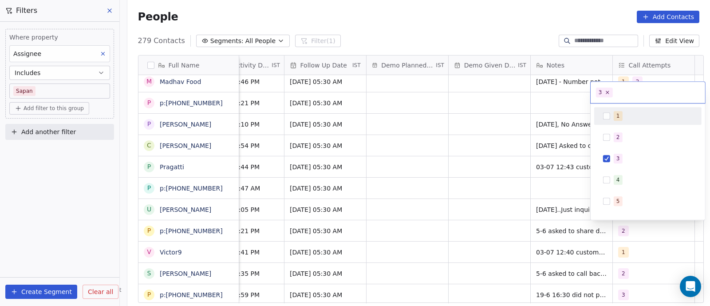
click at [605, 115] on button "Suggestions" at bounding box center [606, 115] width 7 height 7
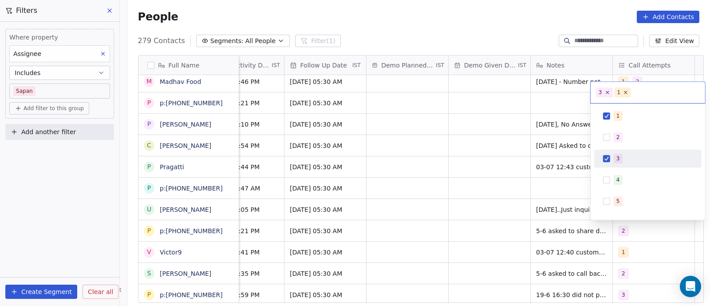
click at [606, 159] on button "Suggestions" at bounding box center [606, 158] width 7 height 7
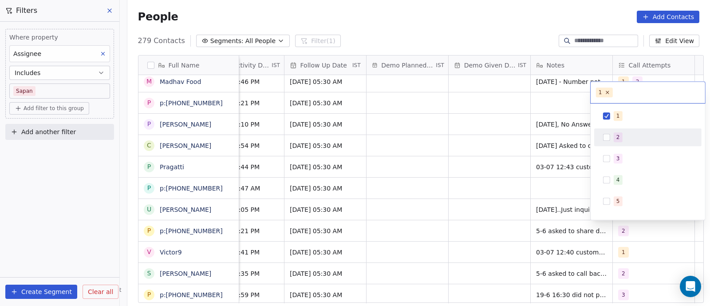
click at [608, 137] on button "Suggestions" at bounding box center [606, 137] width 7 height 7
click at [608, 159] on button "Suggestions" at bounding box center [606, 158] width 7 height 7
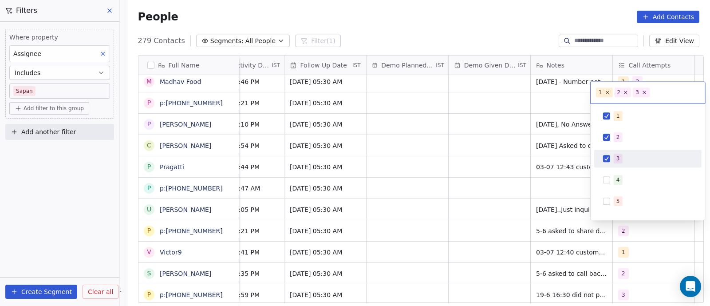
click at [608, 159] on button "Suggestions" at bounding box center [606, 158] width 7 height 7
click at [473, 175] on html "On2Cook India Pvt. Ltd. Contacts People Marketing Workflows Campaigns Sales Pip…" at bounding box center [355, 153] width 710 height 306
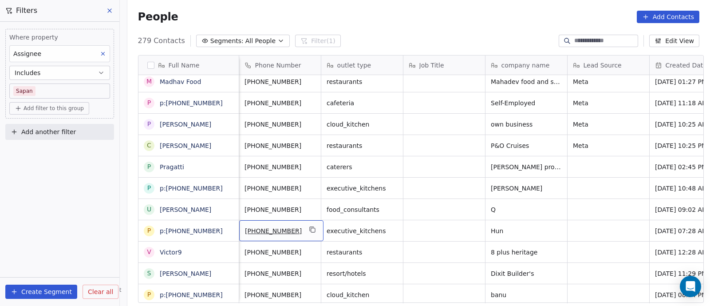
scroll to position [0, 0]
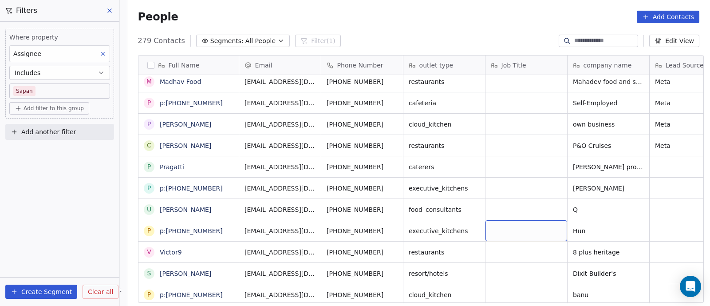
click at [531, 230] on div "grid" at bounding box center [527, 230] width 82 height 21
click at [587, 228] on html "On2Cook India Pvt. Ltd. Contacts People Marketing Workflows Campaigns Sales Pip…" at bounding box center [355, 153] width 710 height 306
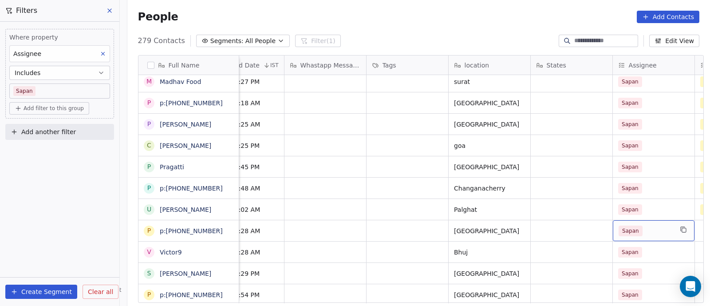
scroll to position [0, 612]
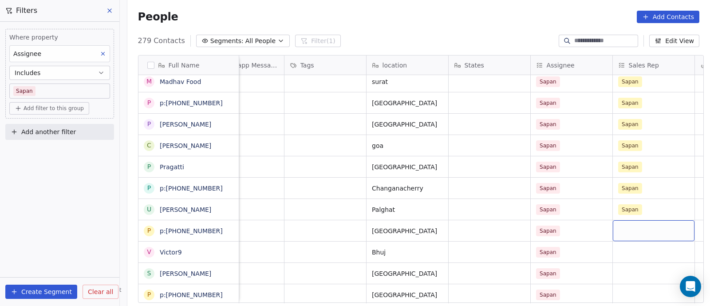
click at [617, 228] on div "grid" at bounding box center [654, 230] width 82 height 21
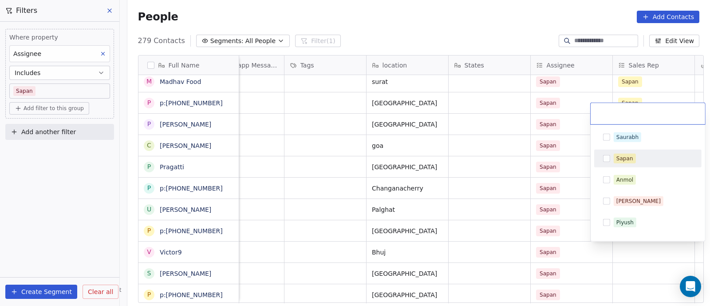
click at [610, 157] on button "Suggestions" at bounding box center [606, 158] width 7 height 7
click at [578, 172] on html "On2Cook India Pvt. Ltd. Contacts People Marketing Workflows Campaigns Sales Pip…" at bounding box center [355, 153] width 710 height 306
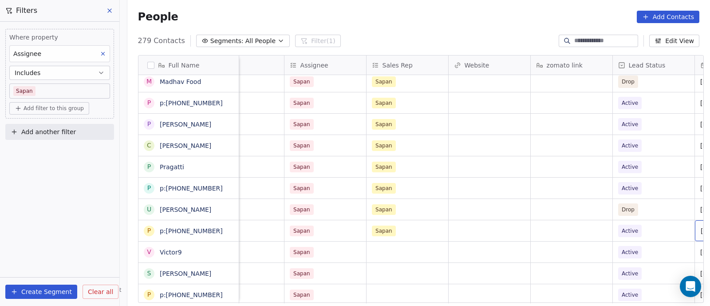
scroll to position [0, 940]
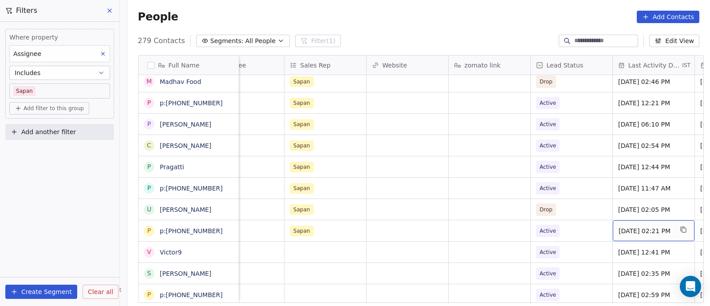
click at [617, 224] on div "[DATE] 02:21 PM" at bounding box center [654, 230] width 82 height 21
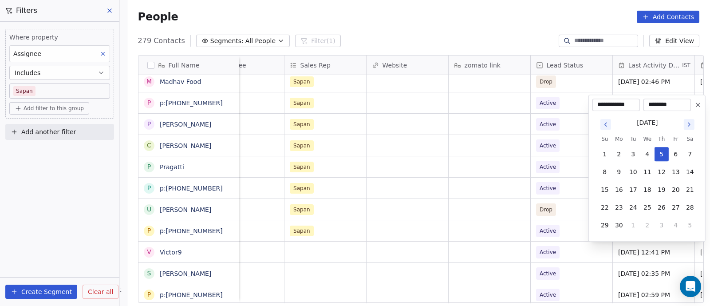
click at [689, 123] on icon "Go to next month" at bounding box center [690, 125] width 2 height 4
click at [689, 109] on icon "Go to next month" at bounding box center [689, 106] width 7 height 7
click at [676, 172] on button "12" at bounding box center [676, 172] width 14 height 14
type input "**********"
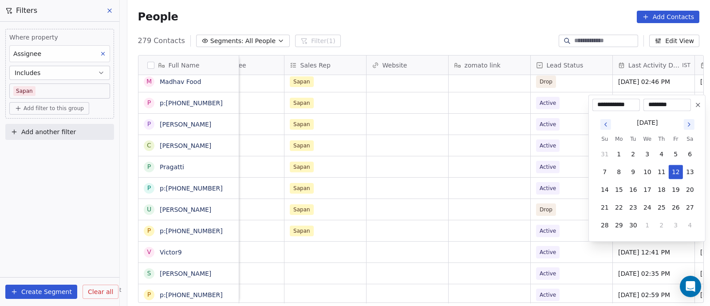
click at [484, 189] on html "On2Cook India Pvt. Ltd. Contacts People Marketing Workflows Campaigns Sales Pip…" at bounding box center [355, 153] width 710 height 306
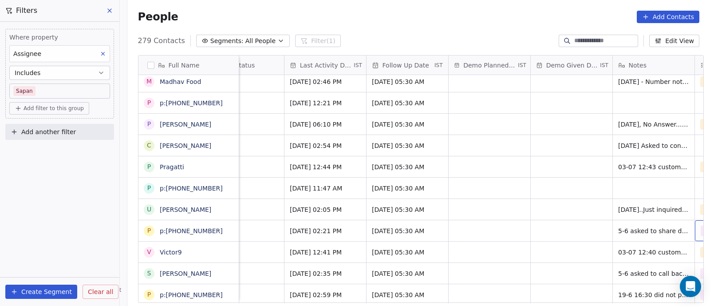
scroll to position [0, 1351]
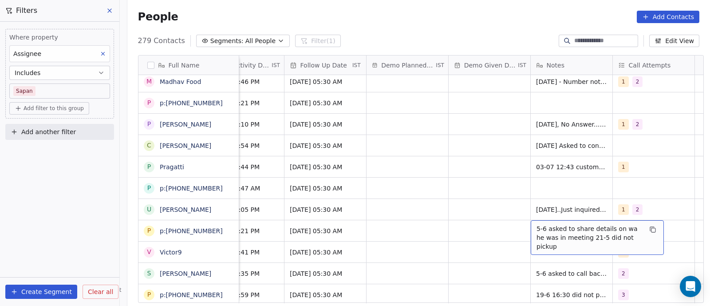
click at [537, 229] on span "5-6 asked to share details on wa he was in meeting 21-5 did not pickup" at bounding box center [590, 237] width 106 height 27
click at [531, 229] on div "5-6 asked to share details on wa he was in meeting 21-5 did not pickup" at bounding box center [597, 237] width 133 height 35
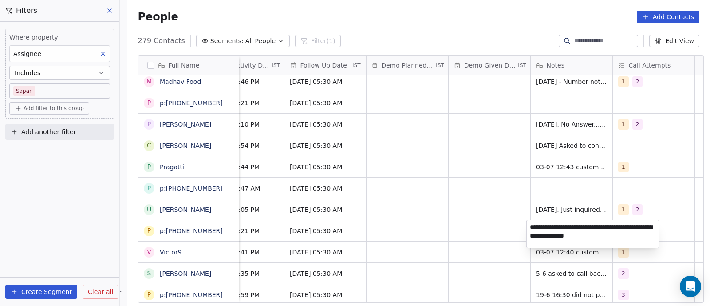
click at [529, 226] on textarea "**********" at bounding box center [593, 234] width 132 height 28
type textarea "**********"
click at [470, 220] on html "On2Cook India Pvt. Ltd. Contacts People Marketing Workflows Campaigns Sales Pip…" at bounding box center [355, 153] width 710 height 306
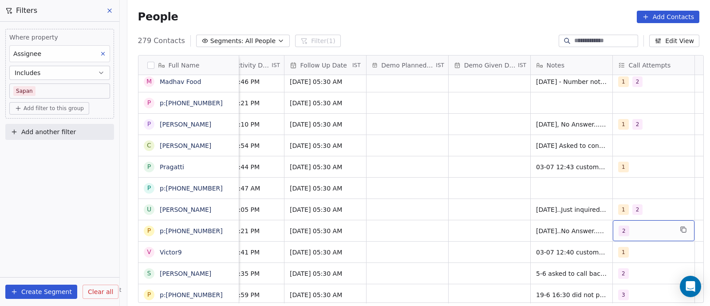
click at [633, 234] on div "2" at bounding box center [646, 231] width 54 height 11
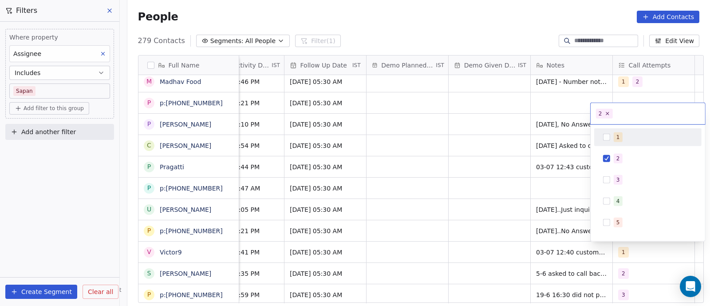
click at [609, 136] on button "Suggestions" at bounding box center [606, 137] width 7 height 7
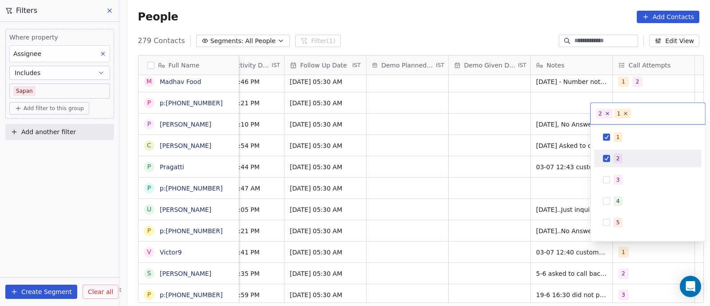
click at [608, 160] on button "Suggestions" at bounding box center [606, 158] width 7 height 7
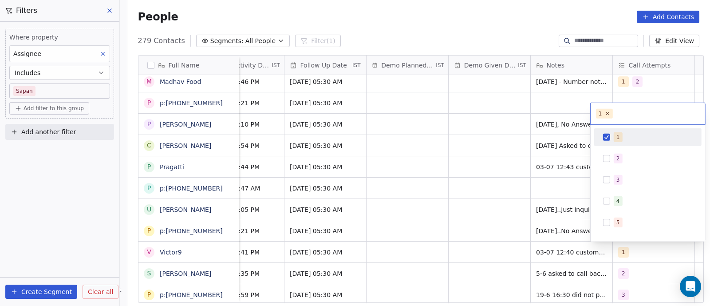
click at [609, 139] on button "Suggestions" at bounding box center [606, 137] width 7 height 7
click at [609, 159] on button "Suggestions" at bounding box center [606, 158] width 7 height 7
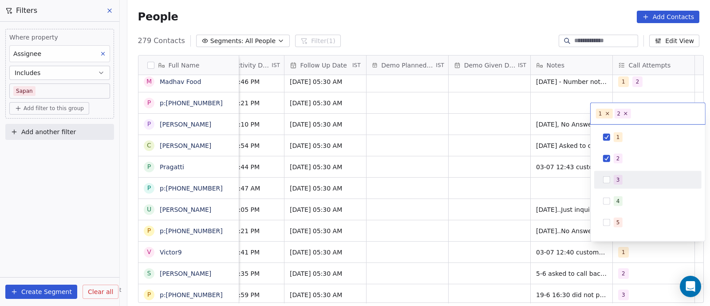
click at [606, 180] on button "Suggestions" at bounding box center [606, 179] width 7 height 7
click at [486, 188] on html "On2Cook India Pvt. Ltd. Contacts People Marketing Workflows Campaigns Sales Pip…" at bounding box center [355, 153] width 710 height 306
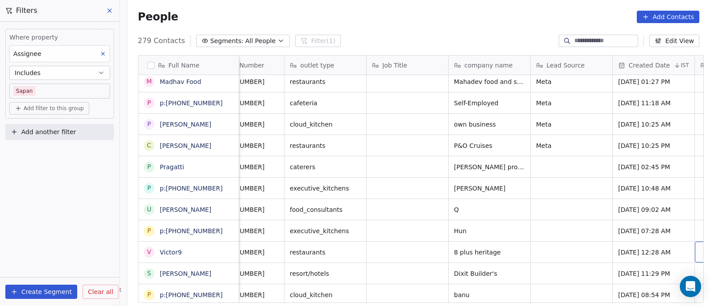
scroll to position [0, 201]
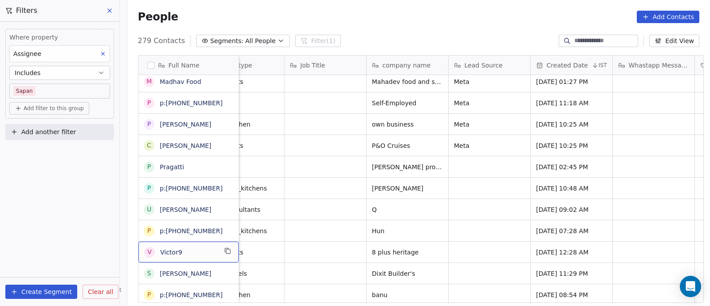
click at [182, 248] on span "Victor9" at bounding box center [188, 252] width 57 height 9
click at [139, 248] on textarea "*******" at bounding box center [184, 256] width 99 height 28
type textarea "*****"
click at [328, 208] on html "On2Cook India Pvt. Ltd. Contacts People Marketing Workflows Campaigns Sales Pip…" at bounding box center [355, 153] width 710 height 306
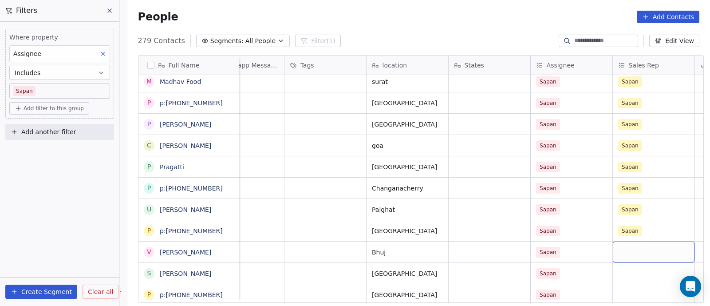
scroll to position [0, 694]
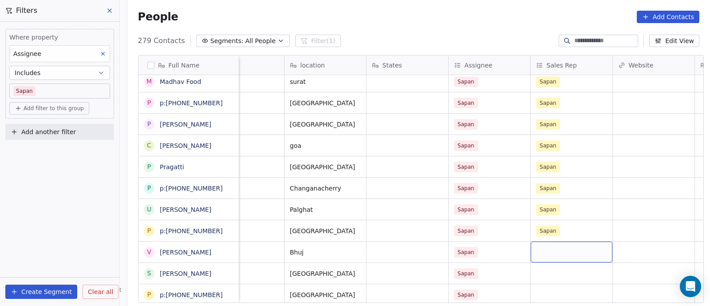
click at [550, 256] on div "grid" at bounding box center [572, 252] width 82 height 21
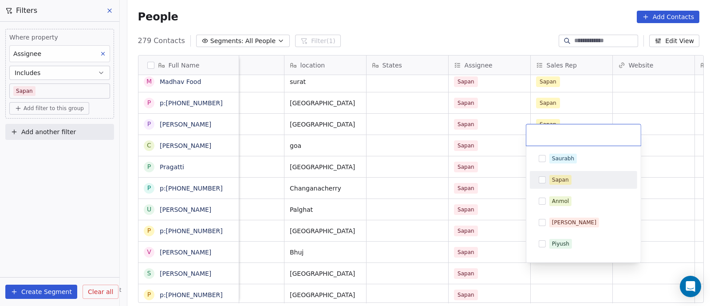
click at [545, 182] on button "Suggestions" at bounding box center [542, 179] width 7 height 7
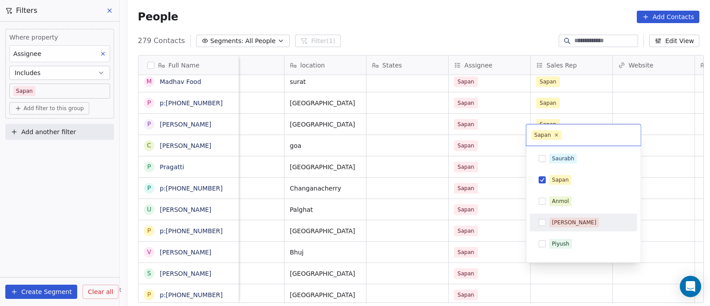
click at [496, 252] on html "On2Cook India Pvt. Ltd. Contacts People Marketing Workflows Campaigns Sales Pip…" at bounding box center [355, 153] width 710 height 306
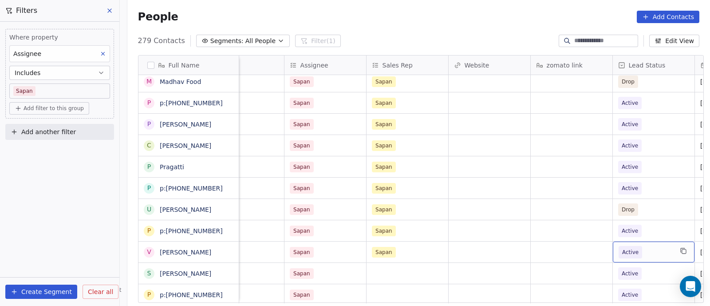
scroll to position [0, 940]
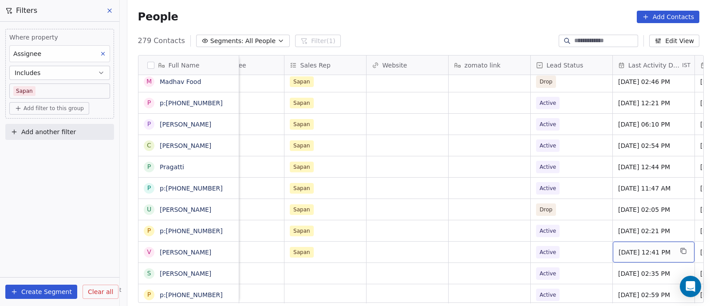
click at [618, 246] on div "[DATE] 12:41 PM" at bounding box center [654, 252] width 82 height 21
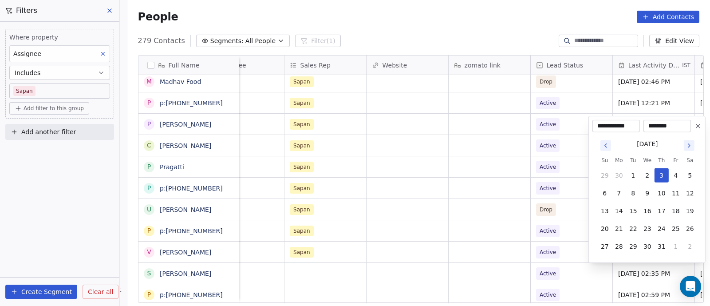
click at [689, 144] on icon "Go to next month" at bounding box center [690, 146] width 2 height 4
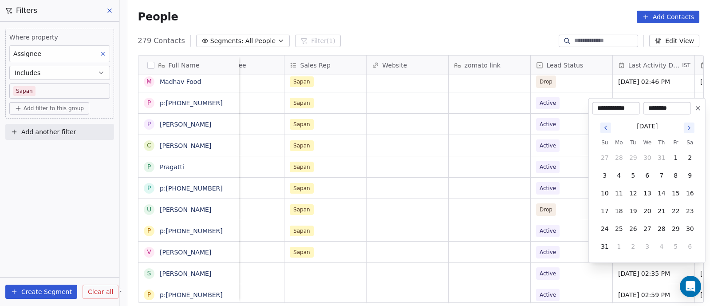
click at [693, 129] on icon "Go to next month" at bounding box center [689, 127] width 7 height 7
click at [677, 193] on button "12" at bounding box center [676, 193] width 14 height 14
type input "**********"
click at [504, 221] on html "On2Cook India Pvt. Ltd. Contacts People Marketing Workflows Campaigns Sales Pip…" at bounding box center [355, 153] width 710 height 306
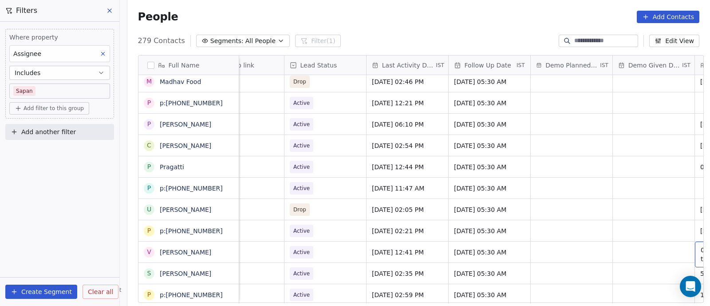
scroll to position [0, 1269]
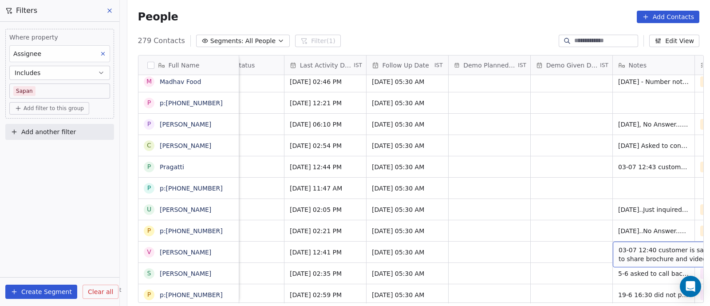
click at [619, 250] on span "03-07 12:40 customer is saying to share brochure and videos" at bounding box center [672, 255] width 106 height 18
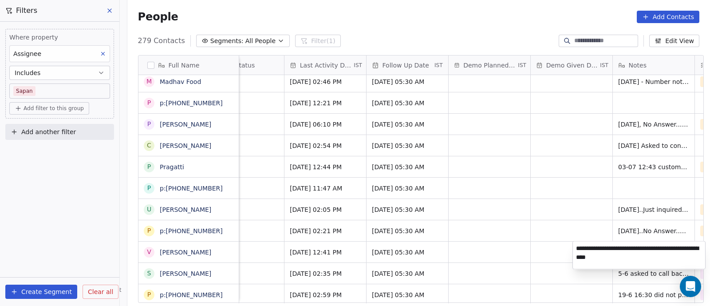
click at [576, 250] on textarea "**********" at bounding box center [639, 256] width 132 height 28
type textarea "**********"
click at [522, 198] on html "On2Cook India Pvt. Ltd. Contacts People Marketing Workflows Campaigns Sales Pip…" at bounding box center [355, 153] width 710 height 306
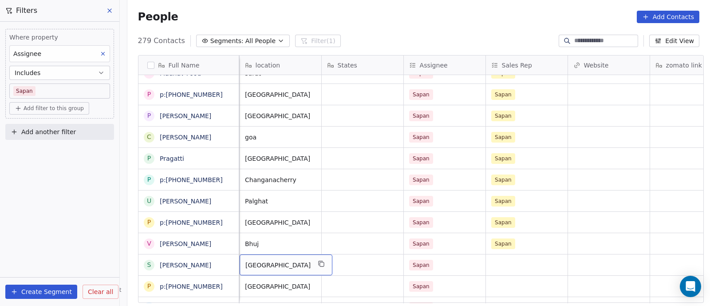
scroll to position [0, 657]
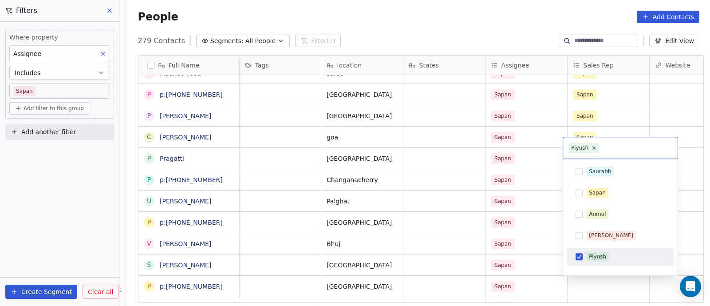
click at [578, 257] on button "Suggestions" at bounding box center [579, 256] width 7 height 7
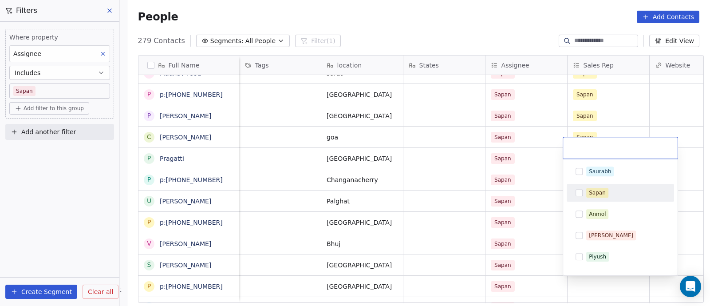
click at [583, 194] on div "Sapan" at bounding box center [621, 193] width 100 height 14
click at [579, 192] on button "Suggestions" at bounding box center [579, 192] width 7 height 7
click at [439, 209] on html "On2Cook India Pvt. Ltd. Contacts People Marketing Workflows Campaigns Sales Pip…" at bounding box center [355, 153] width 710 height 306
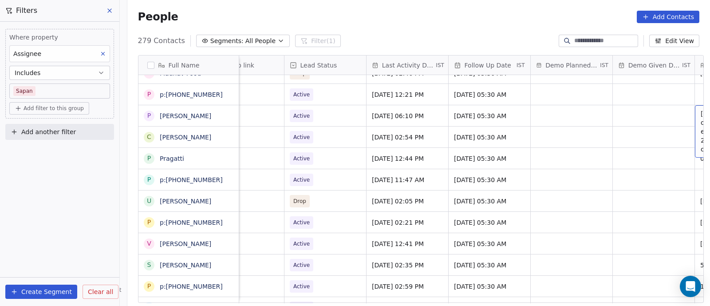
scroll to position [0, 1269]
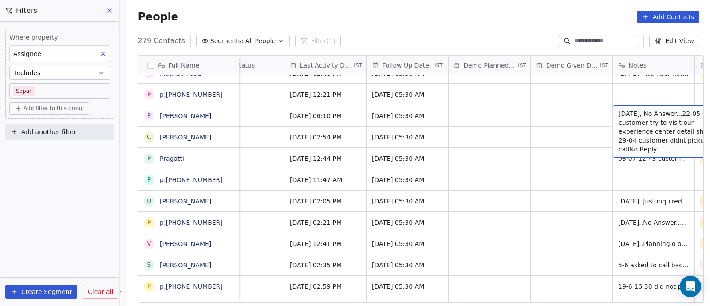
click at [637, 113] on span "[DATE], No Answer...22-05 customer try to visit our experience center detail sh…" at bounding box center [672, 131] width 106 height 44
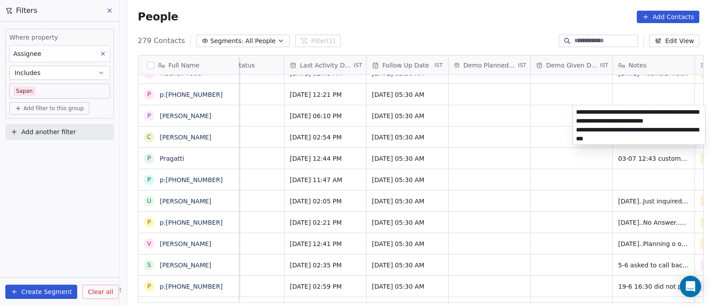
type textarea "**********"
click at [593, 139] on textarea "**********" at bounding box center [639, 124] width 132 height 39
click at [629, 134] on textarea "**********" at bounding box center [639, 124] width 132 height 39
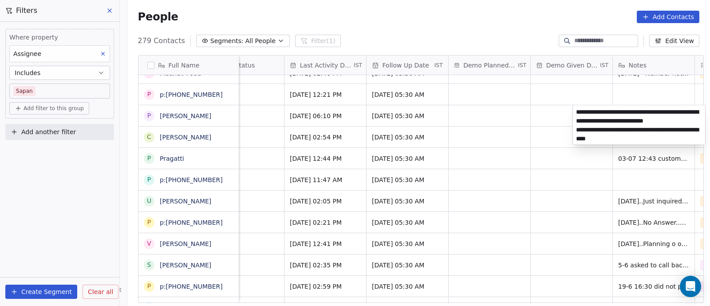
click at [594, 139] on textarea "**********" at bounding box center [639, 124] width 132 height 39
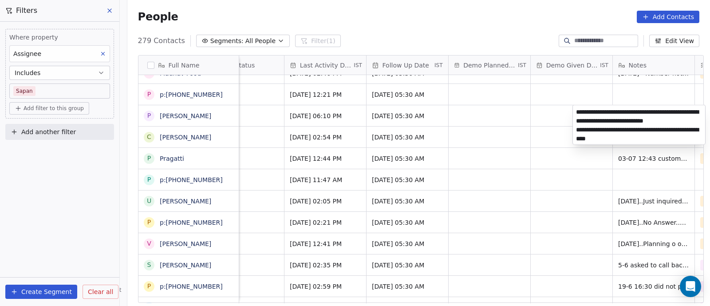
click at [614, 119] on textarea "**********" at bounding box center [639, 124] width 132 height 39
click at [527, 159] on html "On2Cook India Pvt. Ltd. Contacts People Marketing Workflows Campaigns Sales Pip…" at bounding box center [355, 153] width 710 height 306
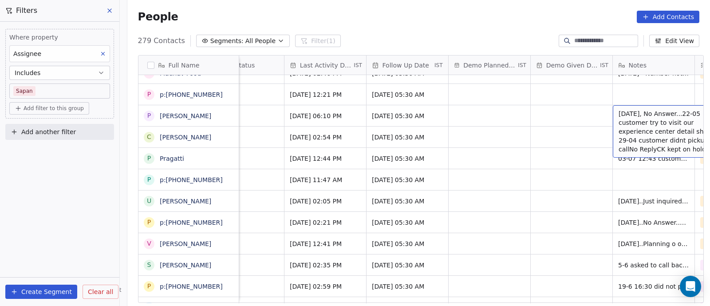
click at [629, 116] on span "[DATE], No Answer...22-05 customer try to visit our experience center detail sh…" at bounding box center [672, 131] width 106 height 44
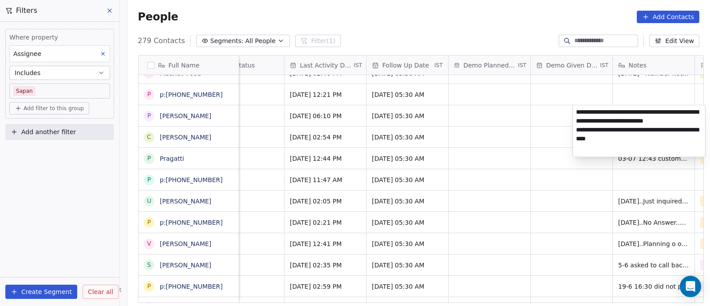
click at [599, 113] on textarea "**********" at bounding box center [639, 131] width 132 height 52
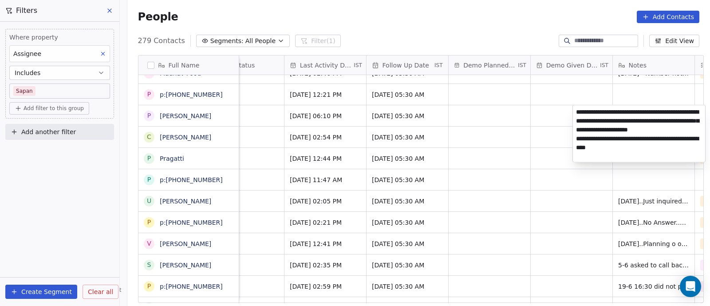
click at [603, 159] on textarea "**********" at bounding box center [639, 133] width 132 height 57
click at [605, 109] on textarea "**********" at bounding box center [639, 133] width 132 height 57
click at [623, 123] on textarea "**********" at bounding box center [639, 133] width 132 height 57
type textarea "**********"
click at [550, 135] on html "On2Cook India Pvt. Ltd. Contacts People Marketing Workflows Campaigns Sales Pip…" at bounding box center [355, 153] width 710 height 306
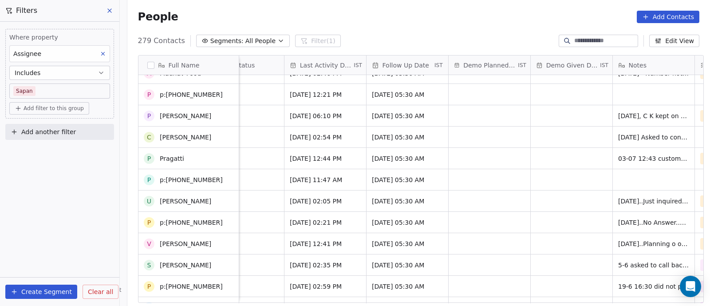
scroll to position [188, 0]
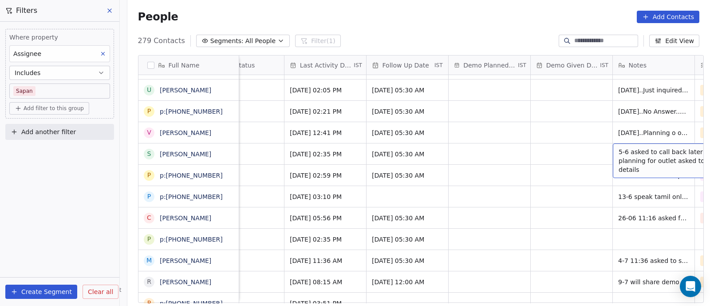
click at [622, 147] on span "5-6 asked to call back later 21-5 planning for outlet asked to share details" at bounding box center [672, 160] width 106 height 27
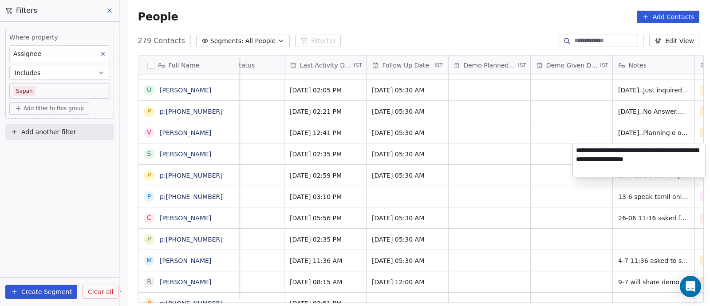
click at [551, 150] on html "On2Cook India Pvt. Ltd. Contacts People Marketing Workflows Campaigns Sales Pip…" at bounding box center [355, 153] width 710 height 306
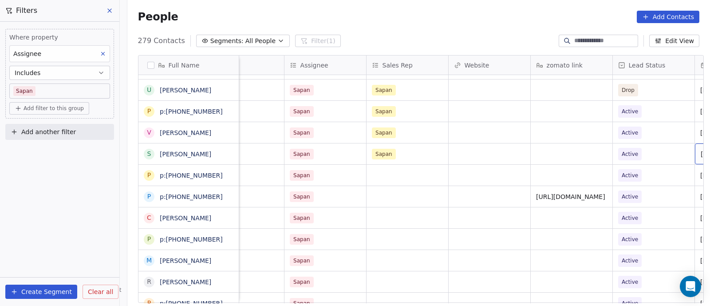
scroll to position [0, 940]
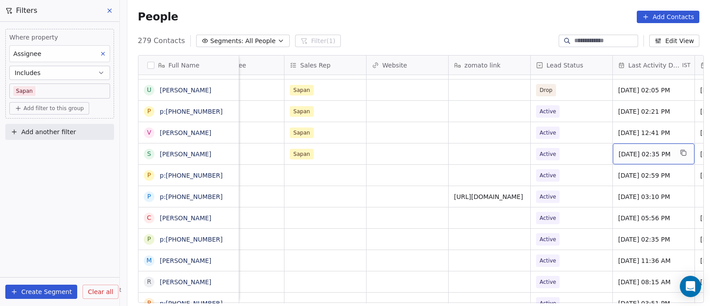
click at [614, 157] on div "[DATE] 02:35 PM" at bounding box center [654, 153] width 82 height 21
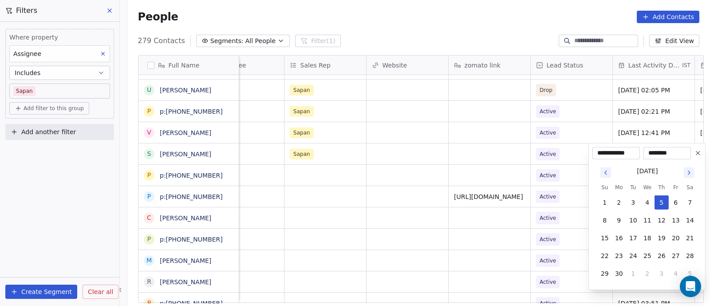
click at [690, 173] on icon "Go to next month" at bounding box center [689, 172] width 7 height 7
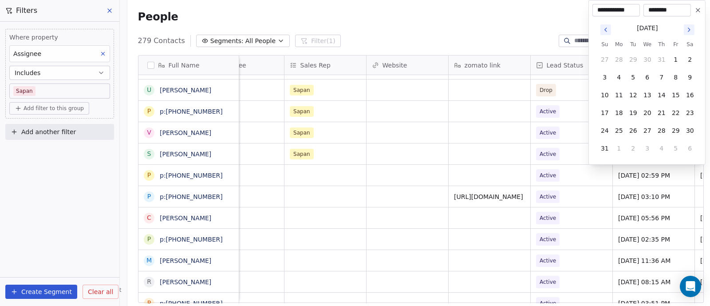
click at [688, 28] on icon "Go to next month" at bounding box center [689, 29] width 7 height 7
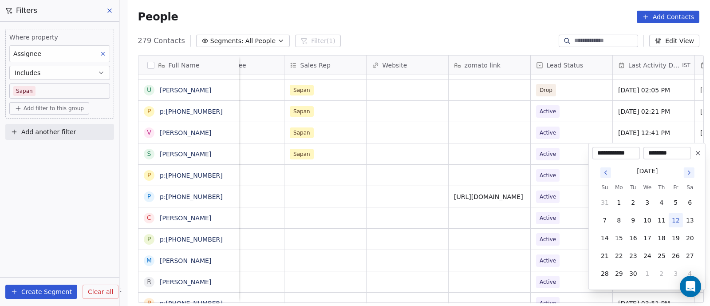
click at [676, 222] on button "12" at bounding box center [676, 220] width 14 height 14
type input "**********"
click at [472, 245] on html "On2Cook India Pvt. Ltd. Contacts People Marketing Workflows Campaigns Sales Pip…" at bounding box center [355, 153] width 710 height 306
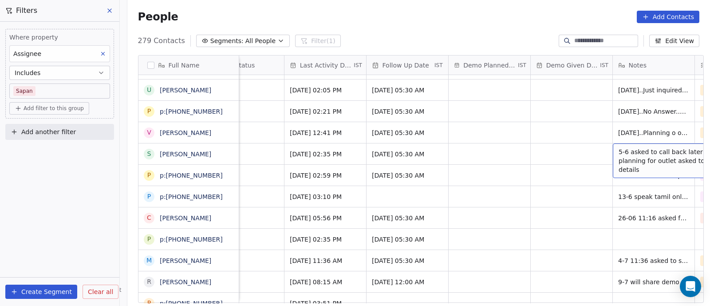
scroll to position [0, 1351]
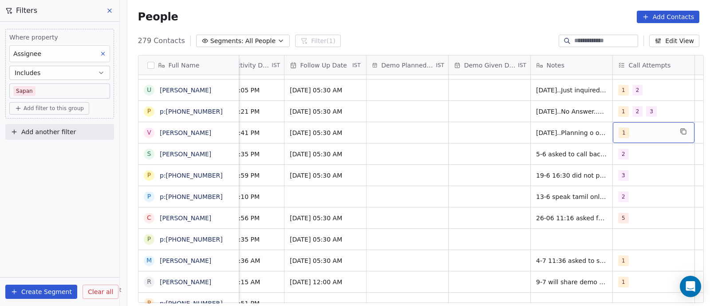
click at [640, 135] on div "1" at bounding box center [646, 132] width 54 height 11
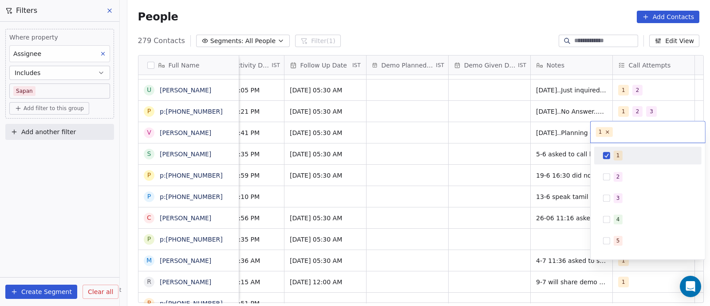
click at [608, 157] on button "Suggestions" at bounding box center [606, 155] width 7 height 7
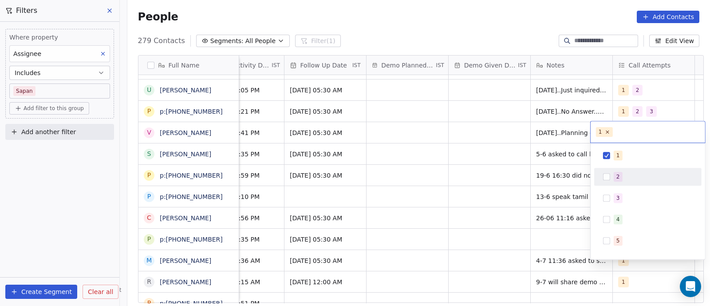
click at [608, 178] on button "Suggestions" at bounding box center [606, 176] width 7 height 7
click at [494, 170] on html "On2Cook India Pvt. Ltd. Contacts People Marketing Workflows Campaigns Sales Pip…" at bounding box center [355, 153] width 710 height 306
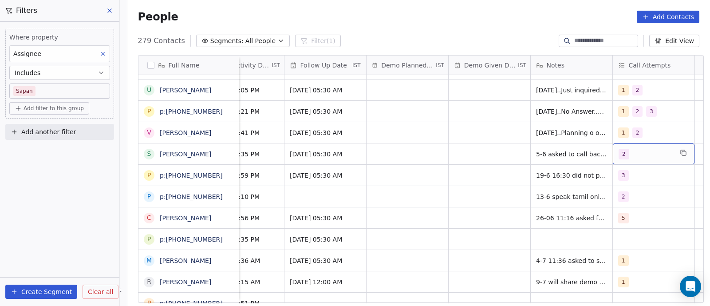
click at [636, 154] on div "2" at bounding box center [646, 154] width 54 height 11
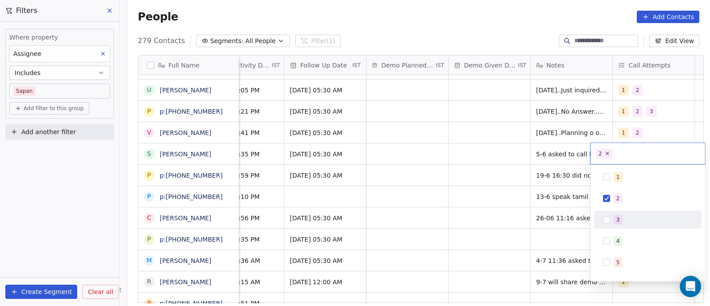
click at [608, 220] on button "Suggestions" at bounding box center [606, 219] width 7 height 7
click at [495, 220] on html "On2Cook India Pvt. Ltd. Contacts People Marketing Workflows Campaigns Sales Pip…" at bounding box center [355, 153] width 710 height 306
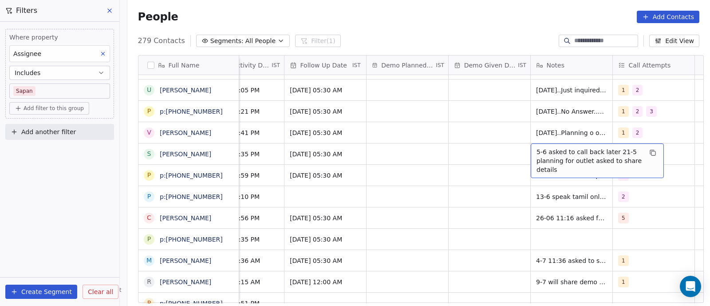
click at [564, 159] on span "5-6 asked to call back later 21-5 planning for outlet asked to share details" at bounding box center [590, 160] width 106 height 27
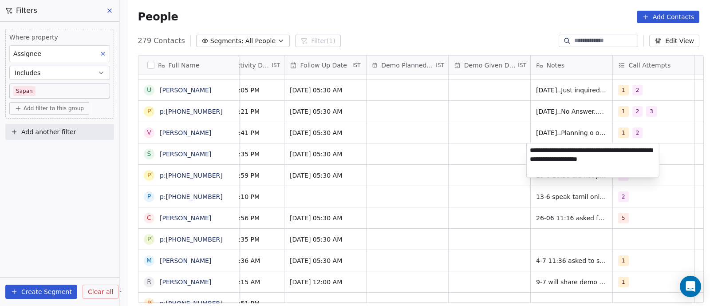
click at [530, 147] on textarea "**********" at bounding box center [593, 160] width 132 height 34
click at [531, 150] on textarea "**********" at bounding box center [593, 157] width 132 height 28
click at [577, 147] on textarea "**********" at bounding box center [593, 158] width 132 height 30
type textarea "**********"
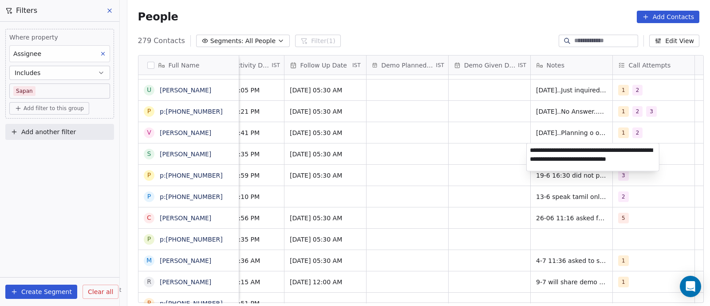
click at [460, 158] on html "On2Cook India Pvt. Ltd. Contacts People Marketing Workflows Campaigns Sales Pip…" at bounding box center [355, 153] width 710 height 306
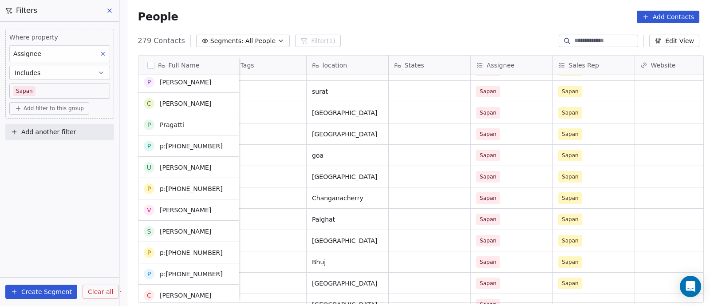
scroll to position [111, 0]
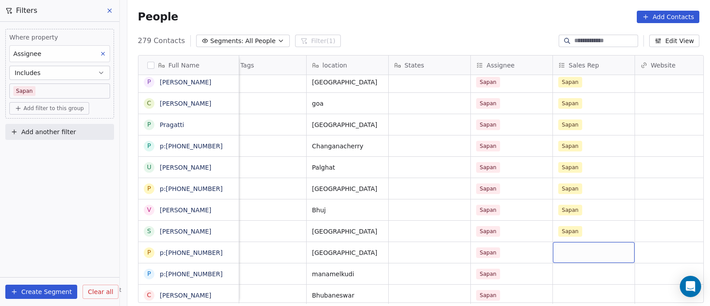
click at [564, 254] on div "grid" at bounding box center [594, 252] width 82 height 21
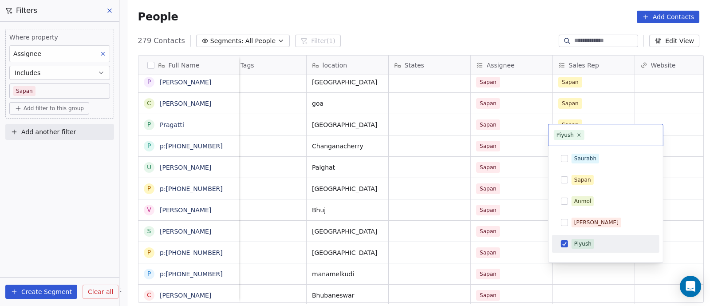
click at [564, 254] on div "[PERSON_NAME] [PERSON_NAME] [PERSON_NAME] [PERSON_NAME] [PERSON_NAME]" at bounding box center [605, 233] width 107 height 167
click at [565, 241] on button "Suggestions" at bounding box center [564, 243] width 7 height 7
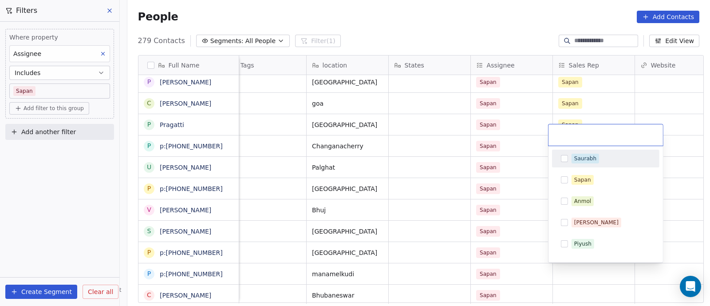
click at [566, 158] on button "Suggestions" at bounding box center [564, 158] width 7 height 7
click at [522, 182] on html "On2Cook India Pvt. Ltd. Contacts People Marketing Workflows Campaigns Sales Pip…" at bounding box center [355, 153] width 710 height 306
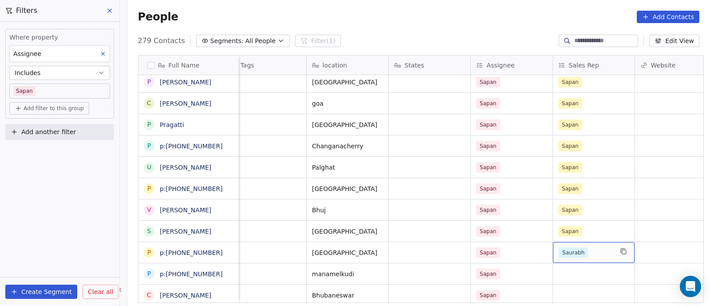
click at [606, 254] on div "Saurabh" at bounding box center [586, 252] width 54 height 11
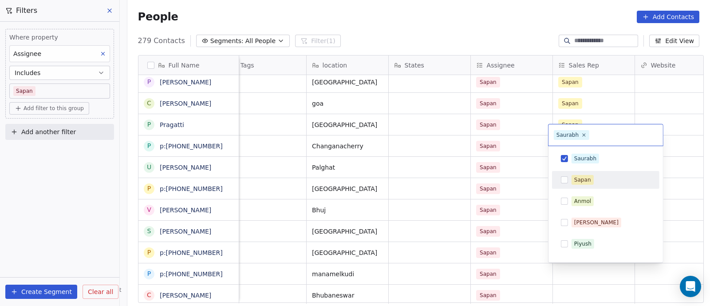
click at [569, 178] on div "Sapan" at bounding box center [606, 180] width 100 height 14
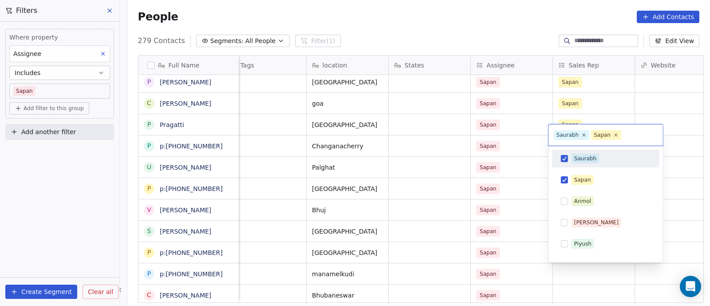
click at [565, 160] on button "Suggestions" at bounding box center [564, 158] width 7 height 7
click at [454, 173] on html "On2Cook India Pvt. Ltd. Contacts People Marketing Workflows Campaigns Sales Pip…" at bounding box center [355, 153] width 710 height 306
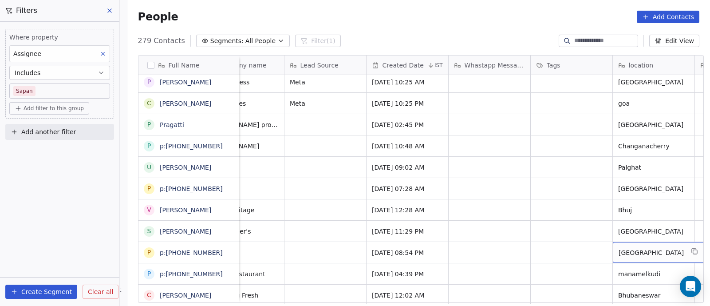
scroll to position [0, 448]
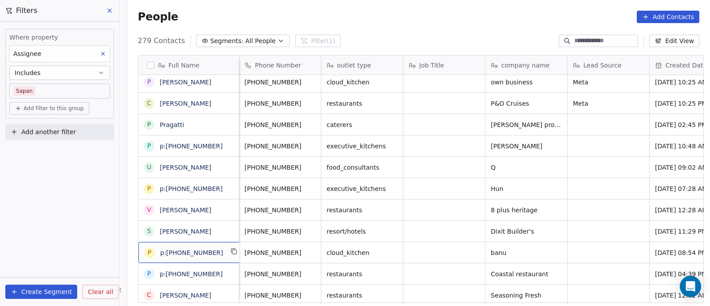
click at [217, 252] on div "p p:[PHONE_NUMBER]" at bounding box center [192, 252] width 107 height 21
drag, startPoint x: 213, startPoint y: 250, endPoint x: 115, endPoint y: 241, distance: 98.5
click at [115, 241] on html "On2Cook India Pvt. Ltd. Contacts People Marketing Workflows Campaigns Sales Pip…" at bounding box center [355, 153] width 710 height 306
type textarea "*"
type textarea "**********"
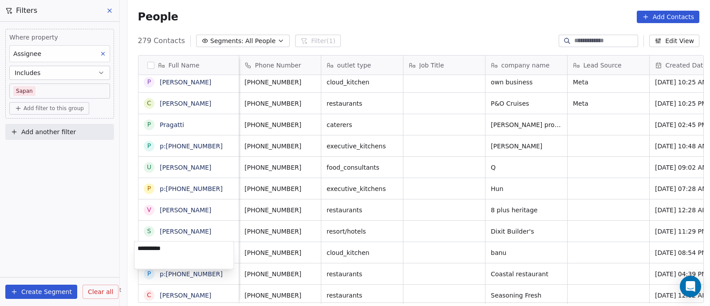
click at [196, 210] on html "On2Cook India Pvt. Ltd. Contacts People Marketing Workflows Campaigns Sales Pip…" at bounding box center [355, 153] width 710 height 306
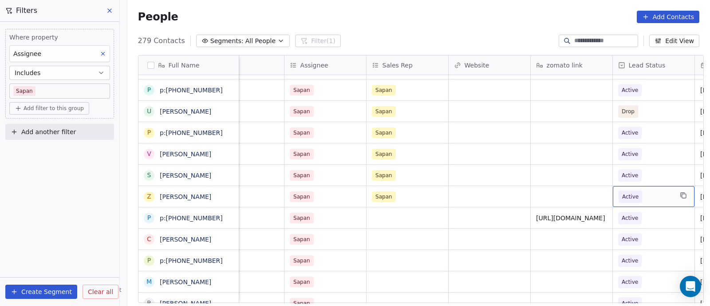
scroll to position [0, 940]
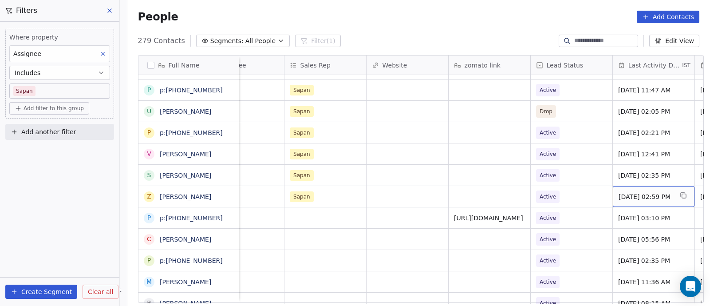
click at [618, 190] on div "[DATE] 02:59 PM" at bounding box center [654, 196] width 82 height 21
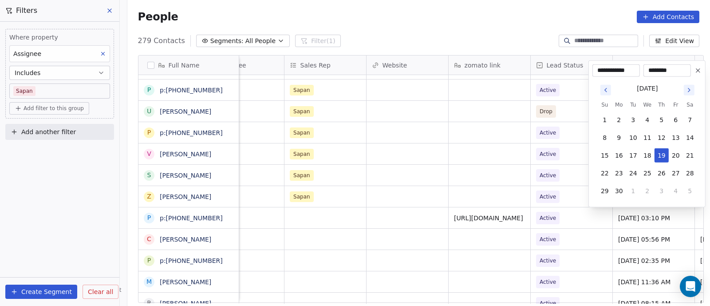
click at [690, 91] on icon "Go to next month" at bounding box center [689, 90] width 7 height 7
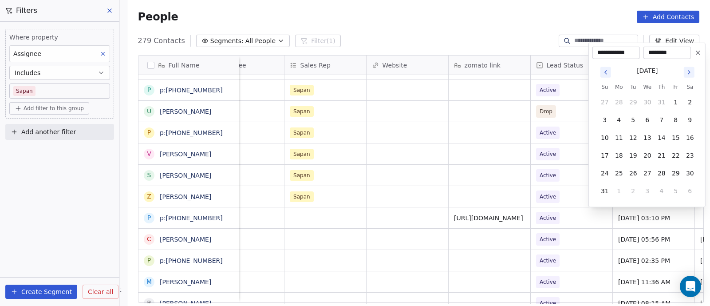
click at [689, 70] on icon "Go to next month" at bounding box center [689, 72] width 7 height 7
click at [679, 140] on button "12" at bounding box center [676, 138] width 14 height 14
type input "**********"
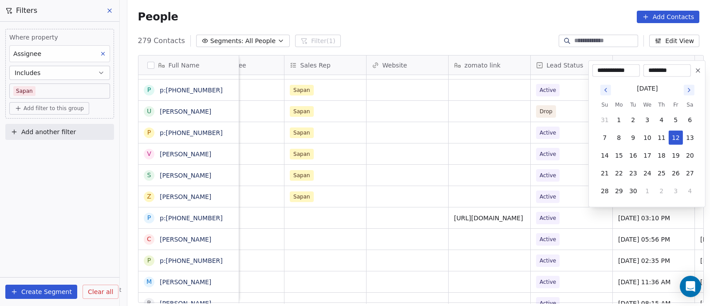
click at [465, 167] on html "On2Cook India Pvt. Ltd. Contacts People Marketing Workflows Campaigns Sales Pip…" at bounding box center [355, 153] width 710 height 306
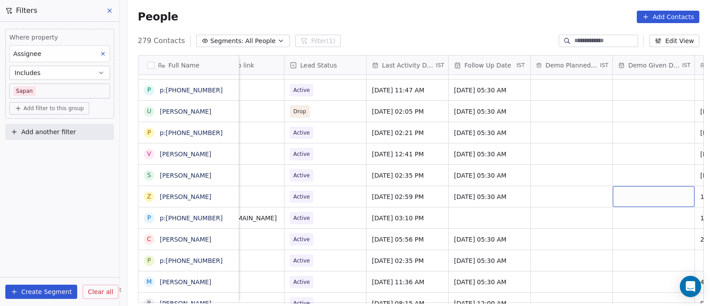
scroll to position [0, 1269]
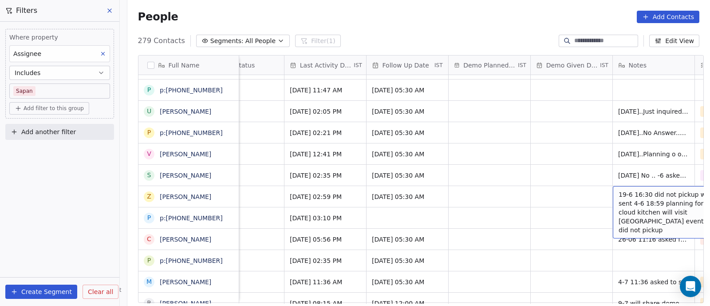
click at [619, 192] on span "19-6 16:30 did not pickup wa sent 4-6 18:59 planning for a cloud kitchen will v…" at bounding box center [672, 212] width 106 height 44
click at [619, 195] on span "19-6 16:30 did not pickup wa sent 4-6 18:59 planning for a cloud kitchen will v…" at bounding box center [672, 212] width 106 height 44
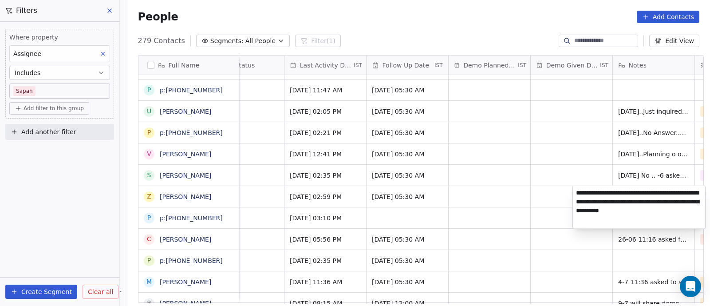
click at [577, 191] on textarea "**********" at bounding box center [639, 207] width 132 height 43
type textarea "**********"
click at [545, 166] on html "On2Cook India Pvt. Ltd. Contacts People Marketing Workflows Campaigns Sales Pip…" at bounding box center [355, 153] width 710 height 306
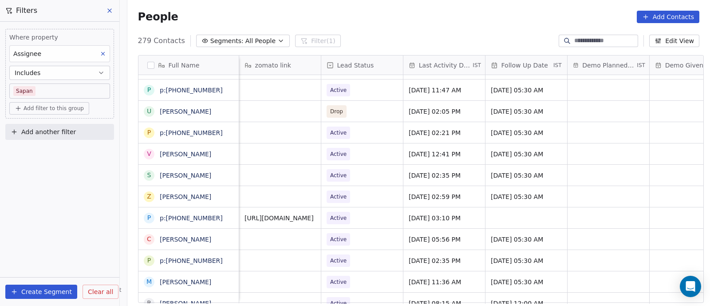
scroll to position [0, 1068]
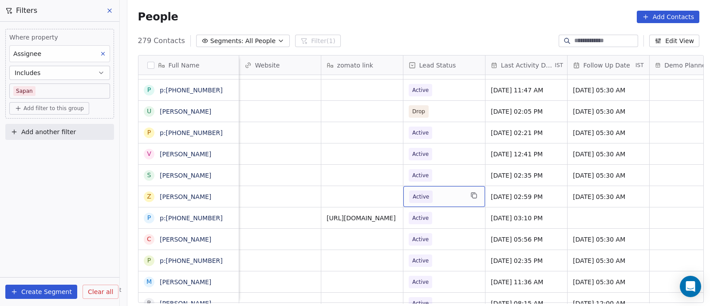
click at [458, 195] on span "Active" at bounding box center [436, 196] width 54 height 12
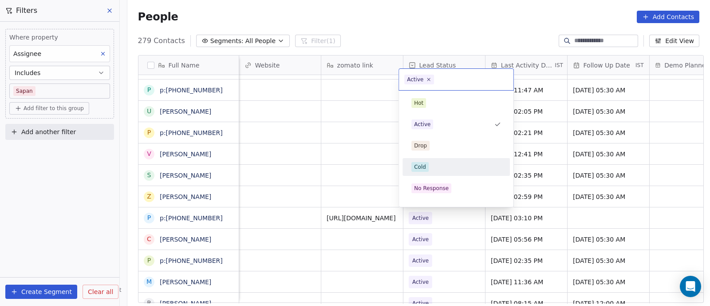
click at [428, 165] on div "Cold" at bounding box center [457, 167] width 90 height 10
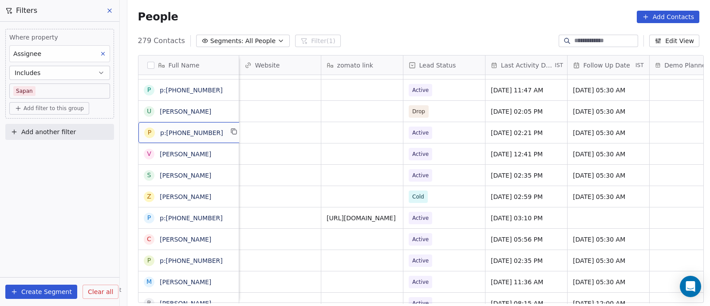
click at [213, 136] on div "p p:[PHONE_NUMBER]" at bounding box center [192, 132] width 107 height 21
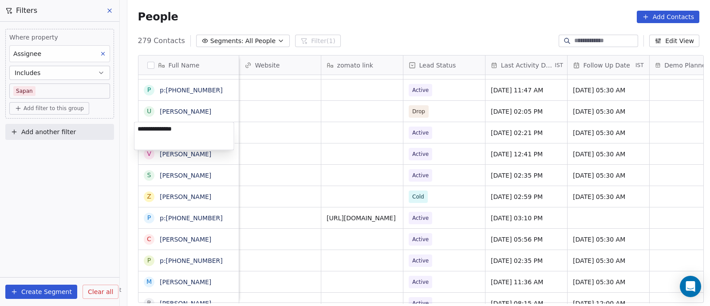
click at [297, 130] on html "On2Cook India Pvt. Ltd. Contacts People Marketing Workflows Campaigns Sales Pip…" at bounding box center [355, 153] width 710 height 306
click at [335, 247] on html "On2Cook India Pvt. Ltd. Contacts People Marketing Workflows Campaigns Sales Pip…" at bounding box center [355, 153] width 710 height 306
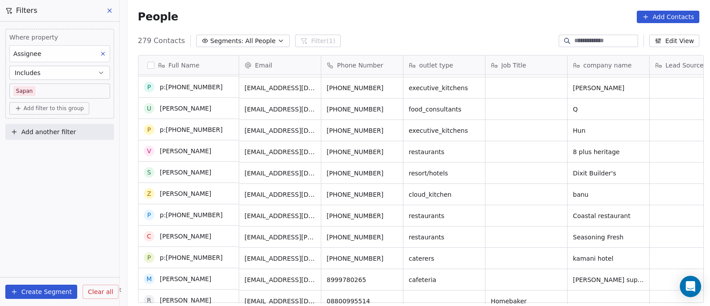
scroll to position [169, 0]
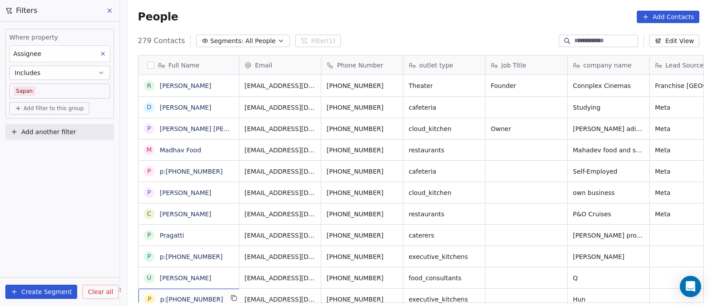
scroll to position [261, 579]
